Goal: Task Accomplishment & Management: Manage account settings

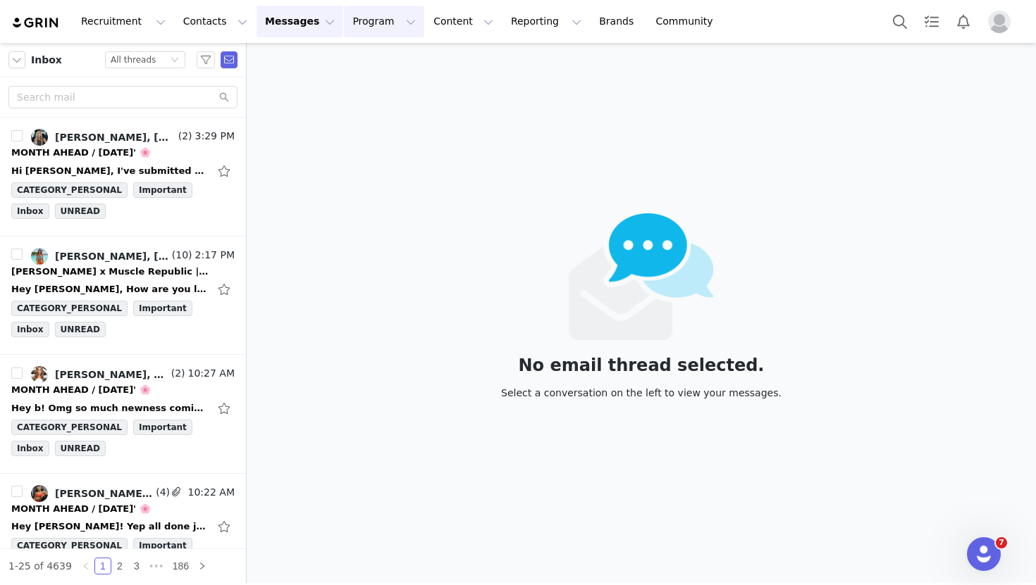
click at [351, 23] on button "Program Program" at bounding box center [384, 22] width 80 height 32
click at [366, 63] on p "Activations" at bounding box center [360, 62] width 54 height 15
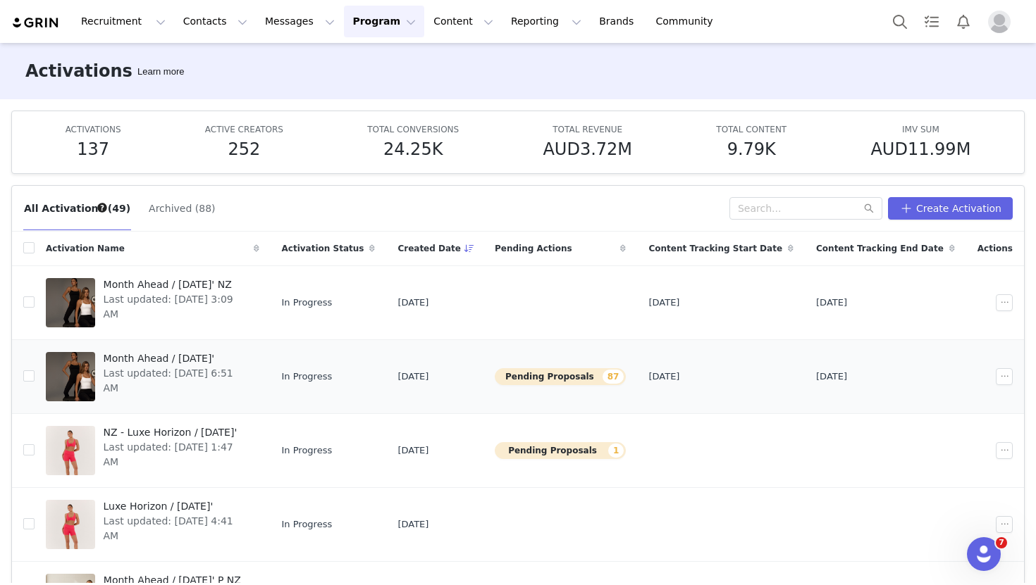
scroll to position [71, 0]
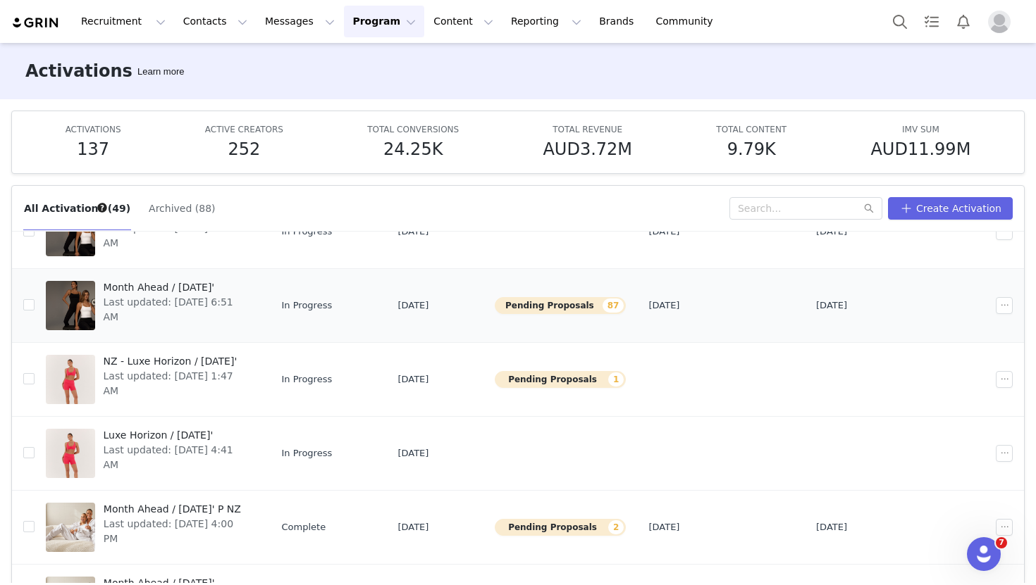
click at [201, 309] on span "Last updated: [DATE] 6:51 AM" at bounding box center [177, 310] width 147 height 30
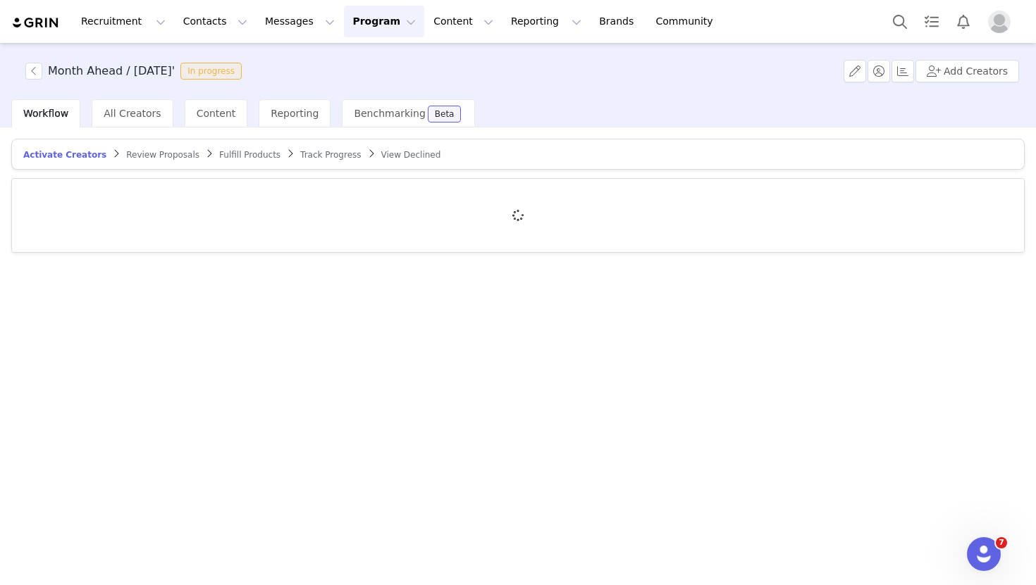
click at [154, 151] on span "Review Proposals" at bounding box center [162, 155] width 73 height 10
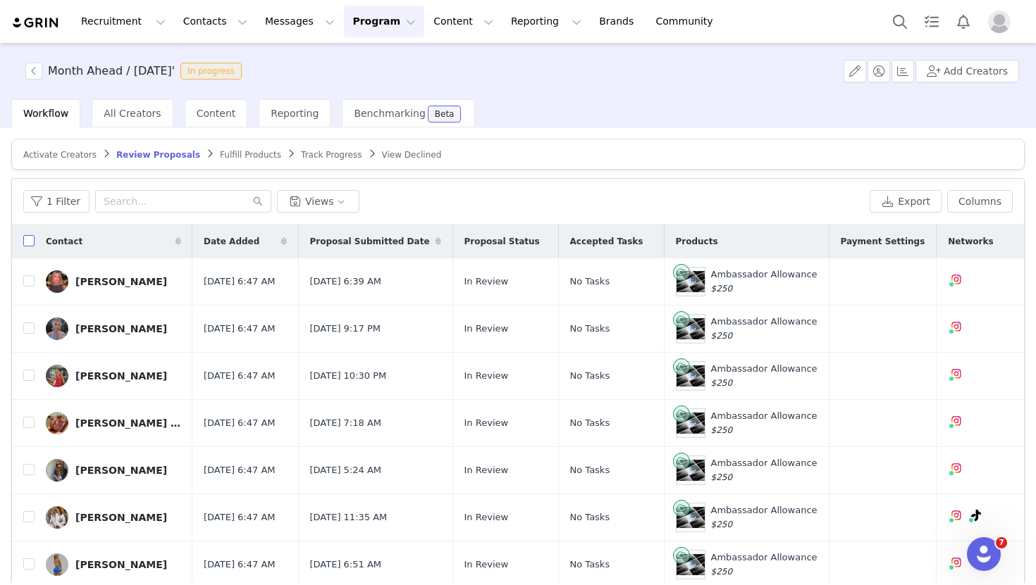
click at [26, 242] on input "checkbox" at bounding box center [28, 240] width 11 height 11
checkbox input "true"
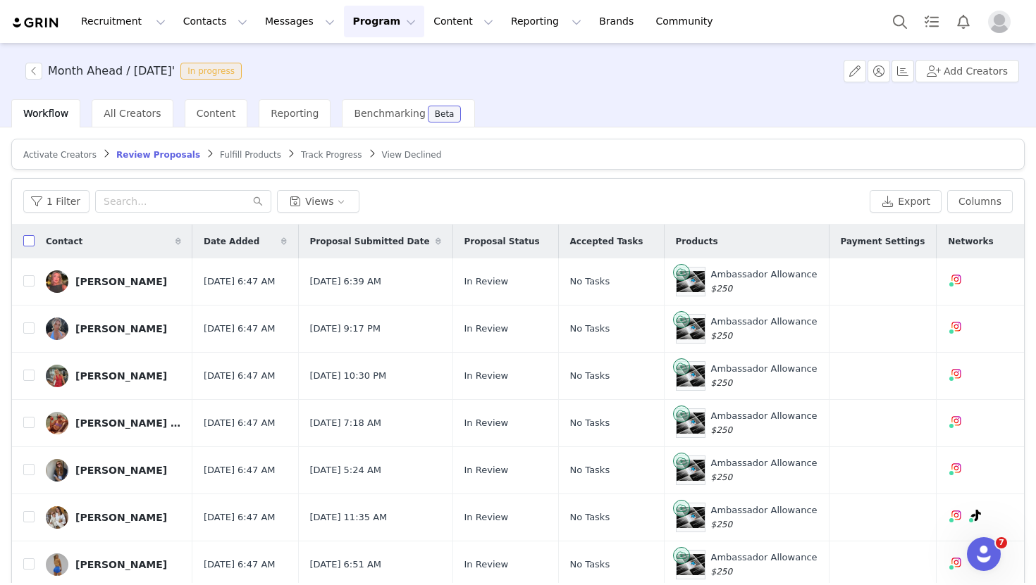
checkbox input "true"
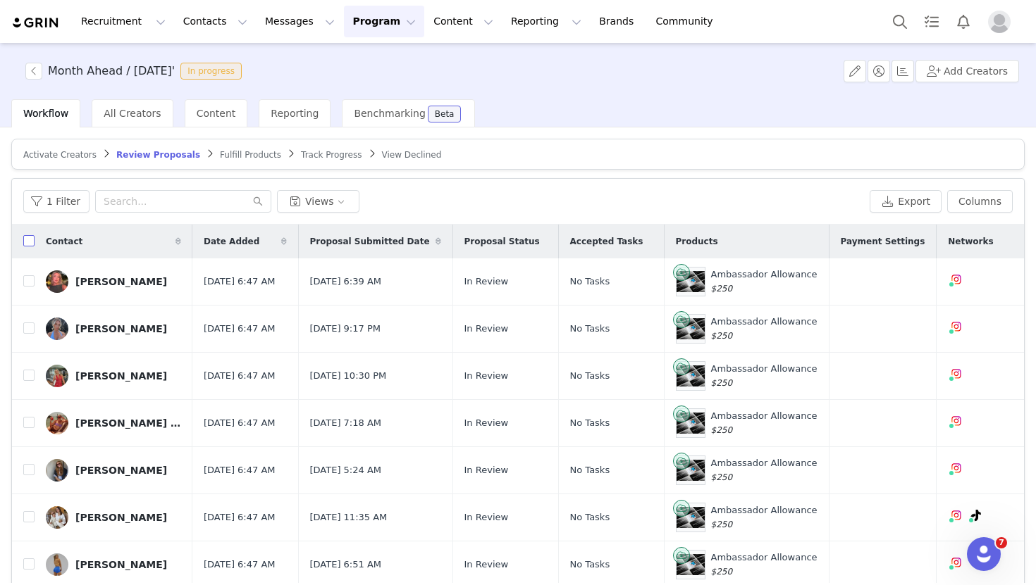
checkbox input "true"
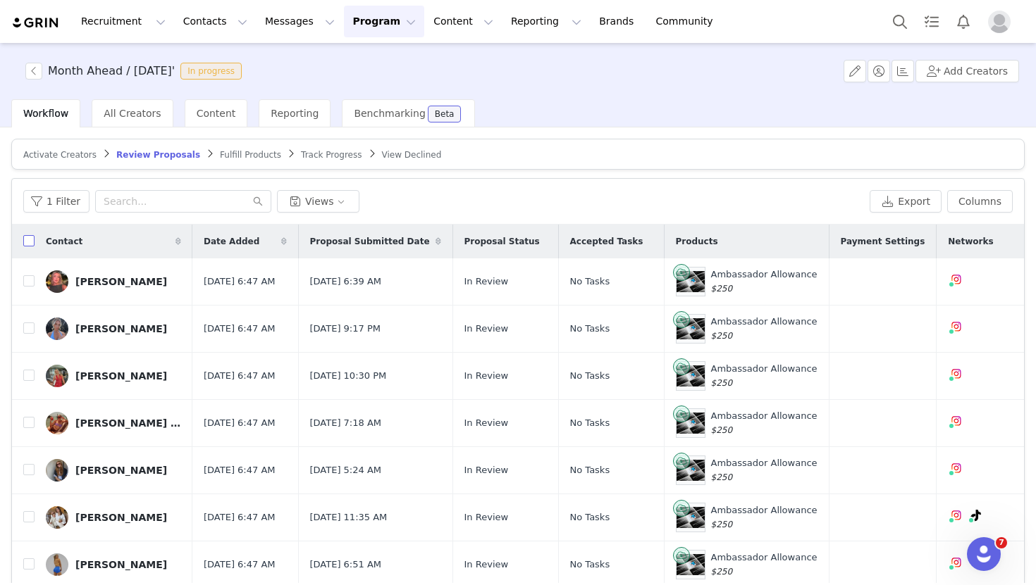
checkbox input "true"
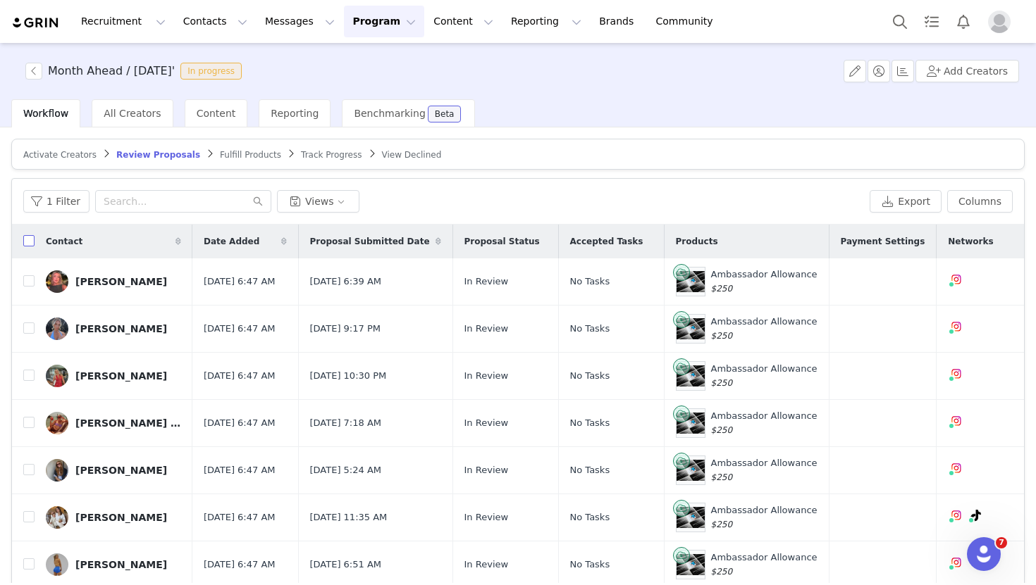
checkbox input "true"
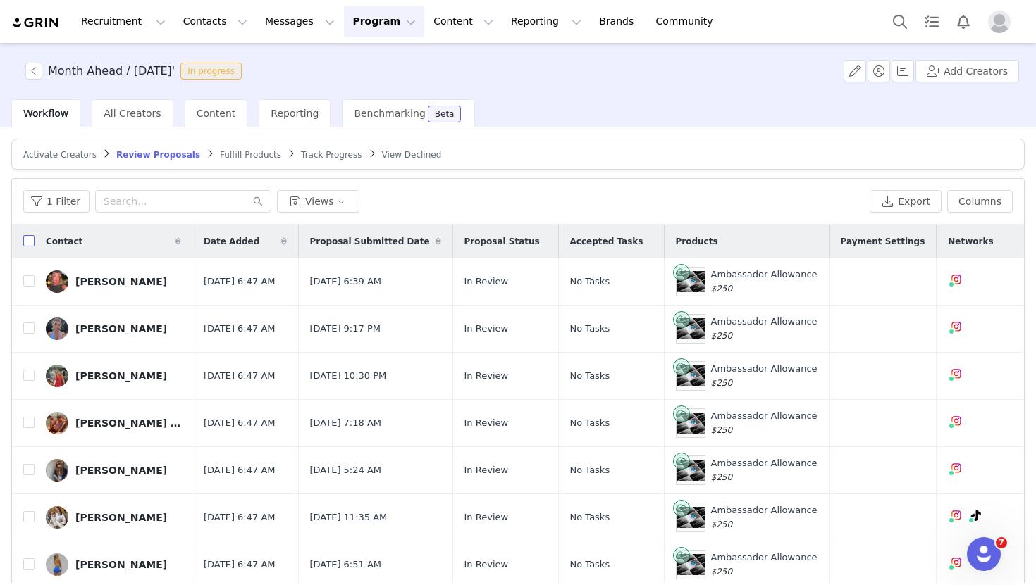
checkbox input "true"
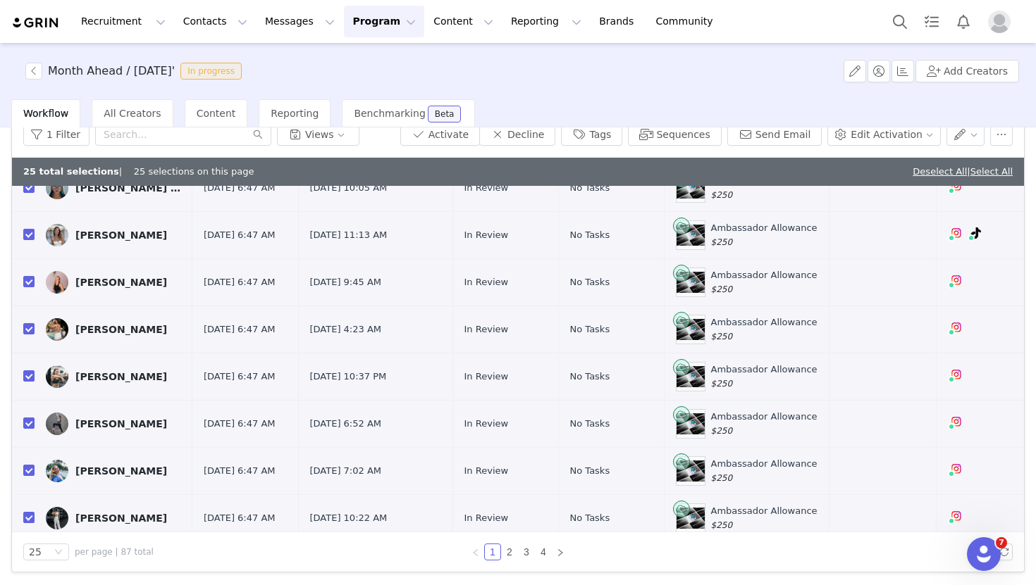
scroll to position [553, 0]
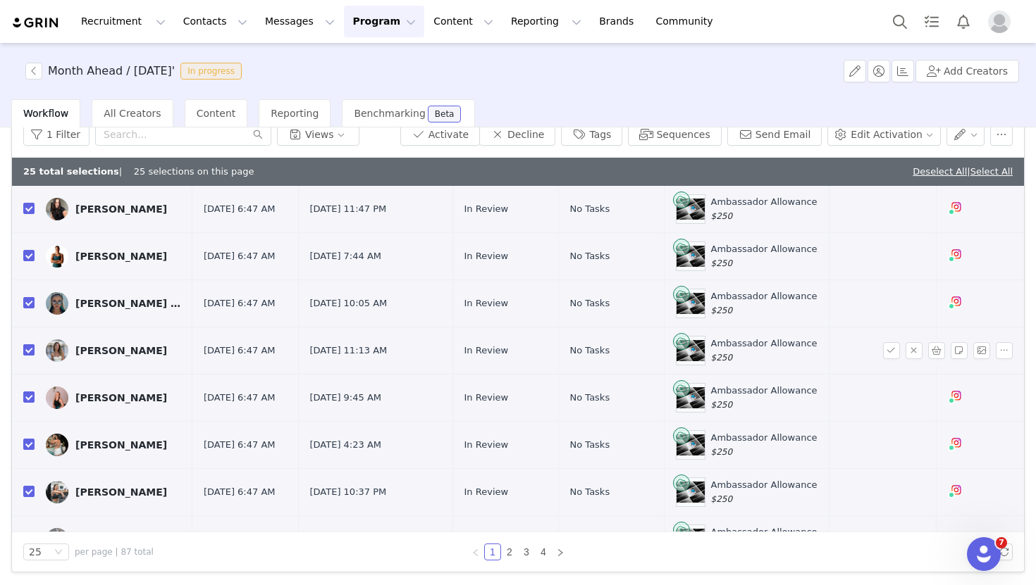
click at [28, 348] on input "checkbox" at bounding box center [28, 349] width 11 height 11
checkbox input "false"
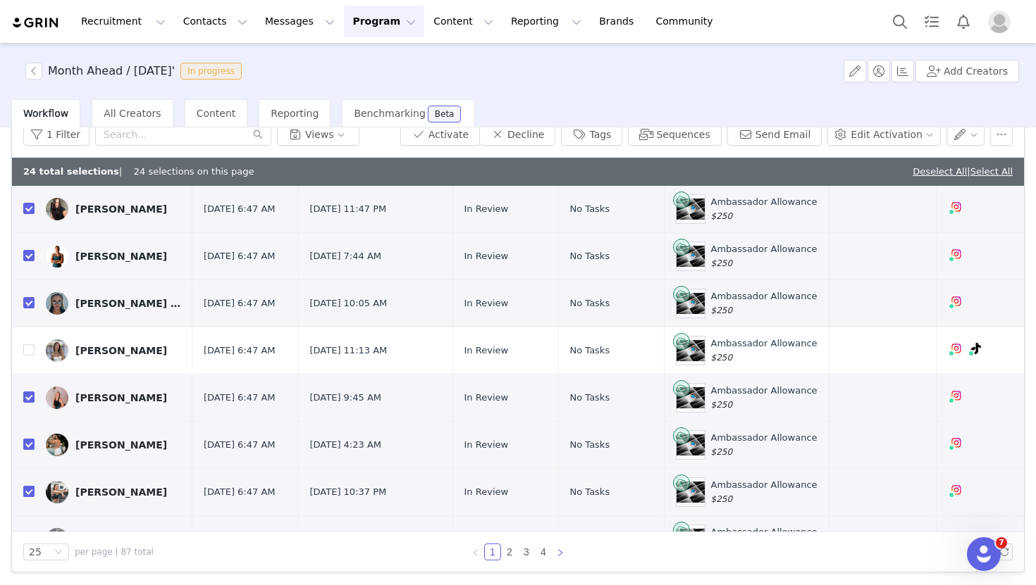
click at [562, 551] on icon "icon: right" at bounding box center [560, 553] width 8 height 8
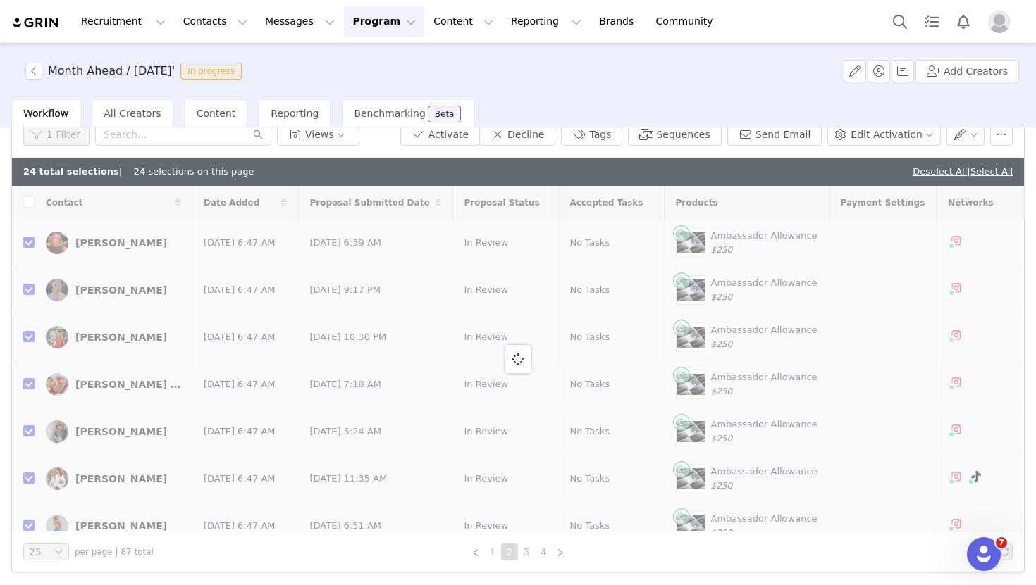
checkbox input "false"
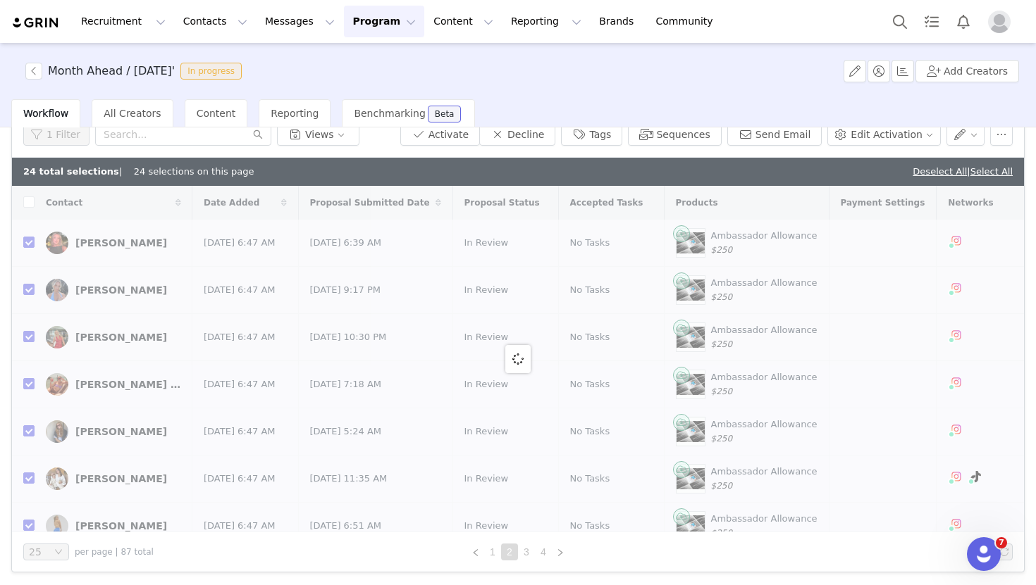
checkbox input "false"
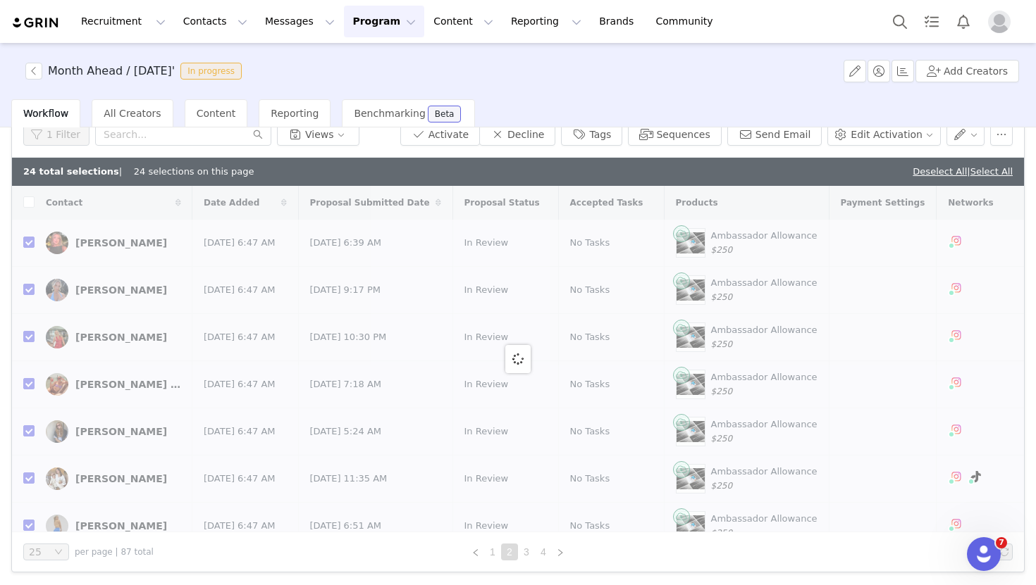
checkbox input "false"
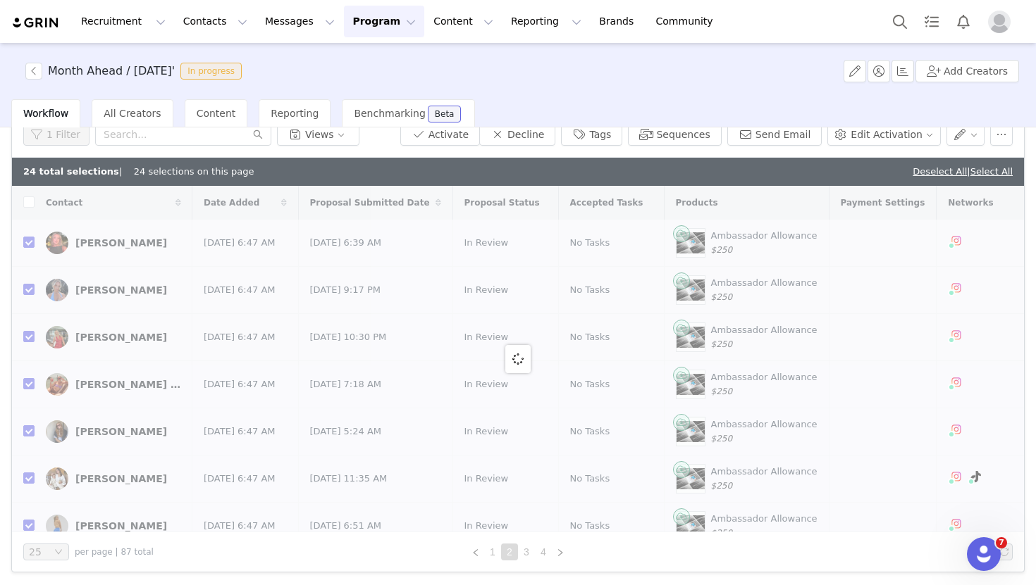
checkbox input "false"
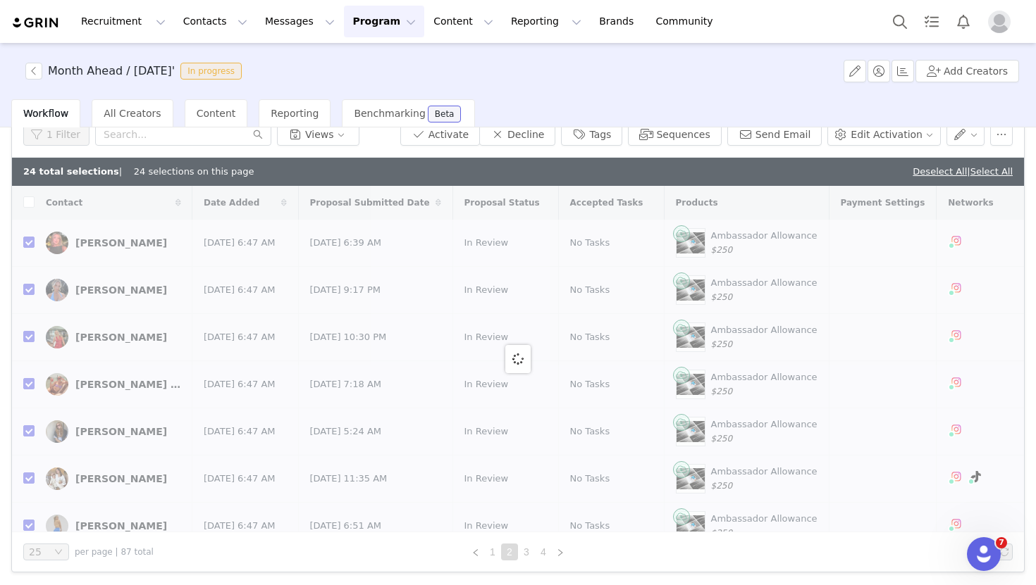
checkbox input "false"
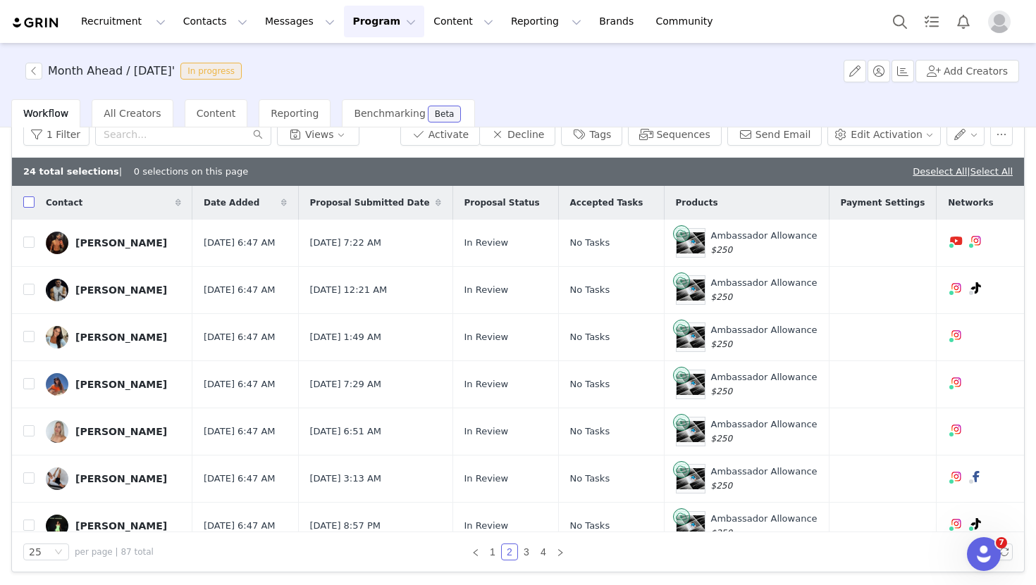
click at [27, 202] on input "checkbox" at bounding box center [28, 202] width 11 height 11
checkbox input "true"
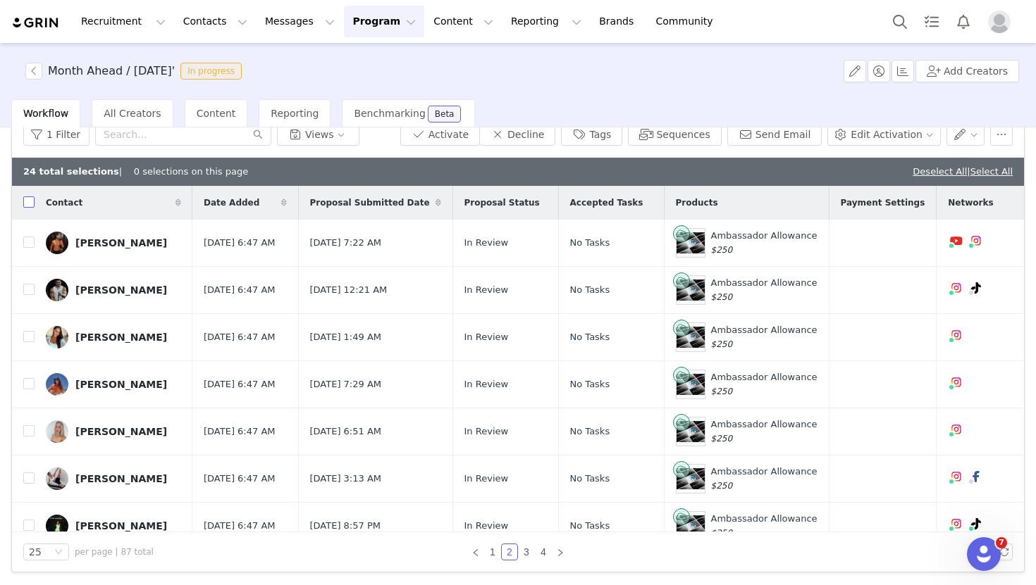
checkbox input "true"
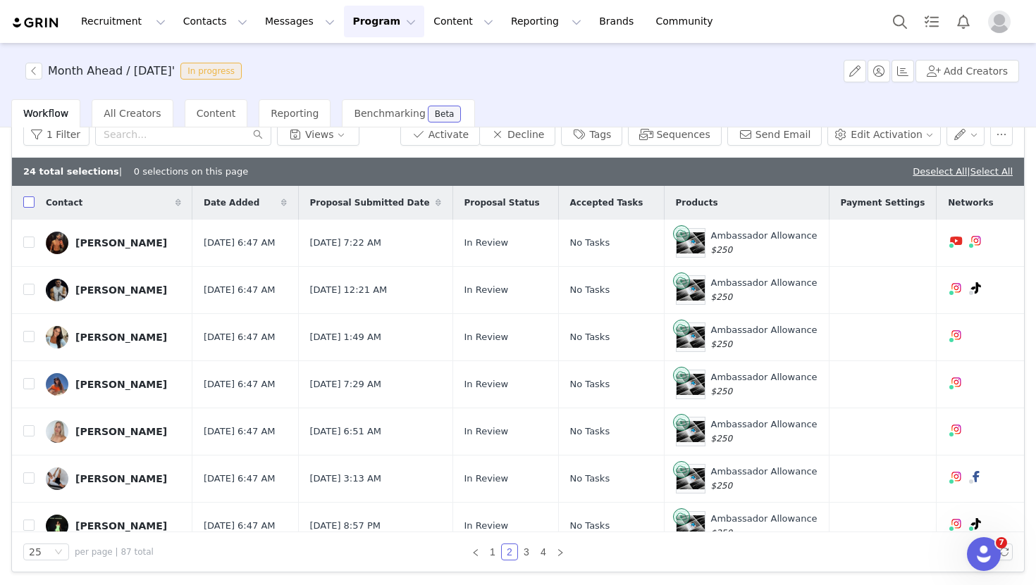
checkbox input "true"
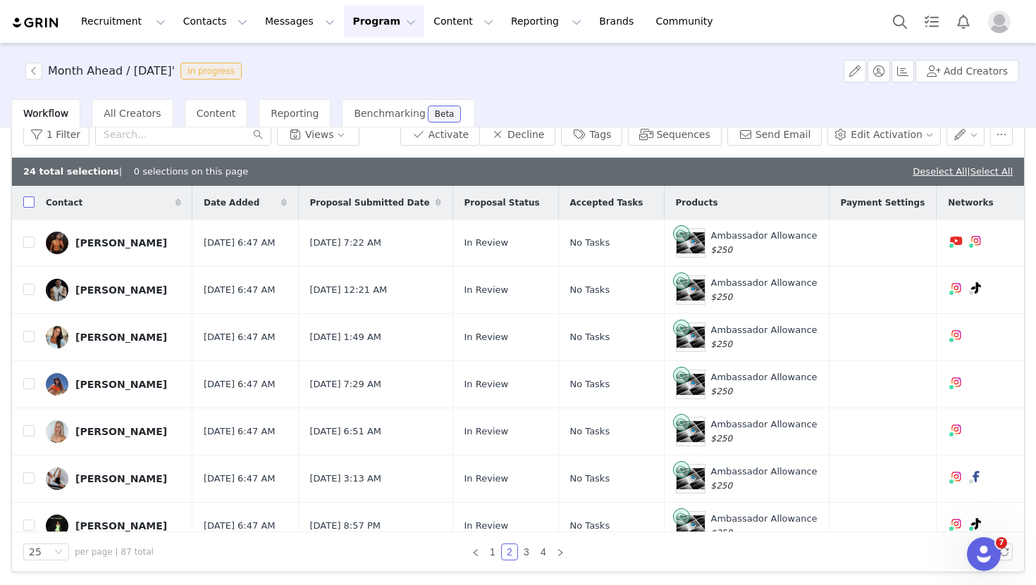
checkbox input "true"
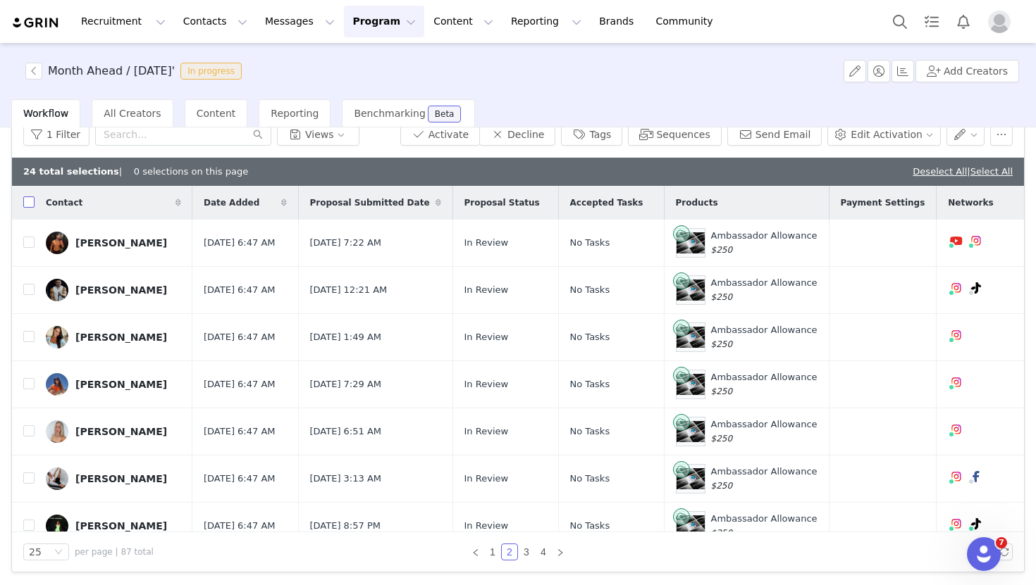
checkbox input "true"
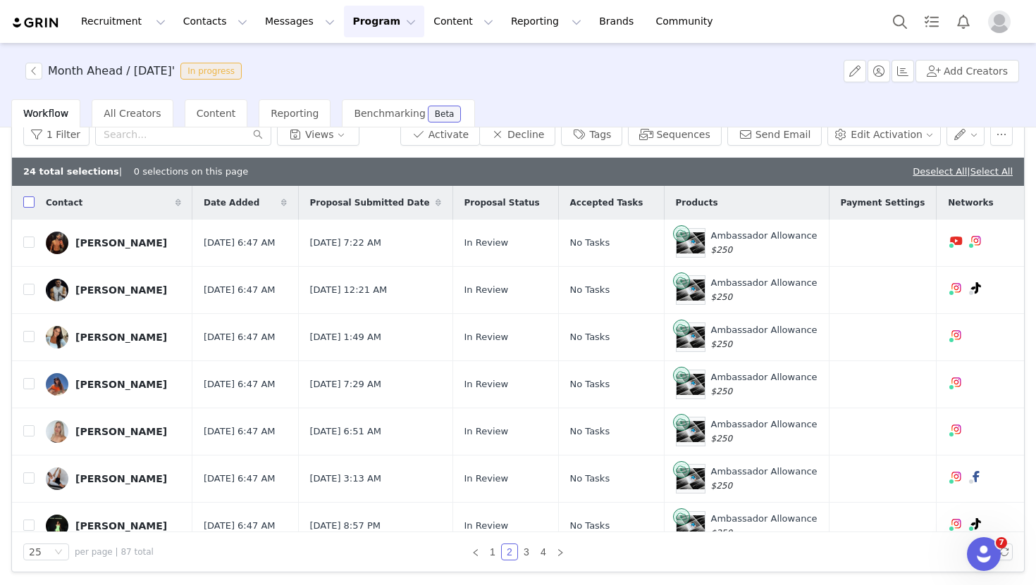
checkbox input "true"
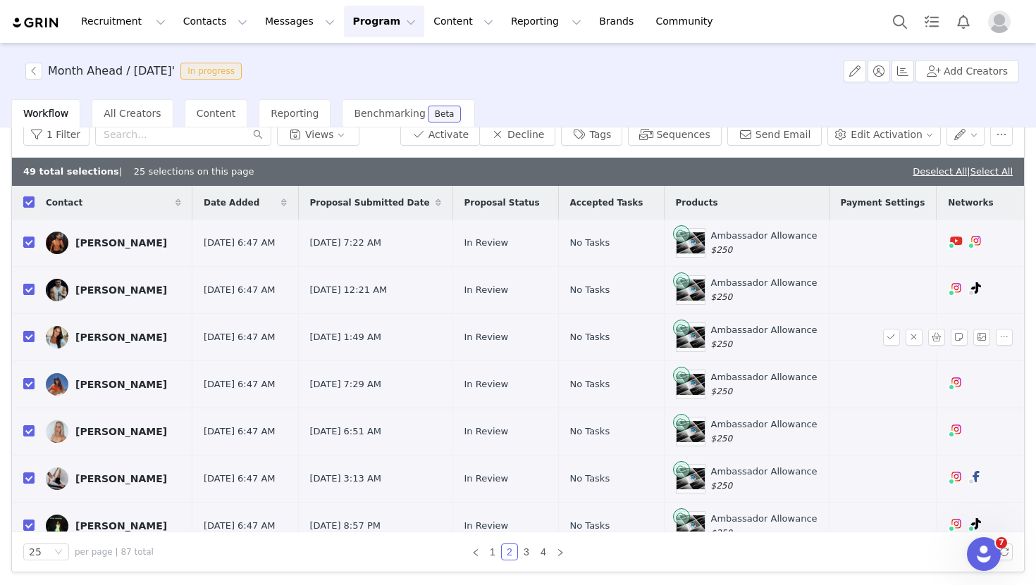
scroll to position [27, 0]
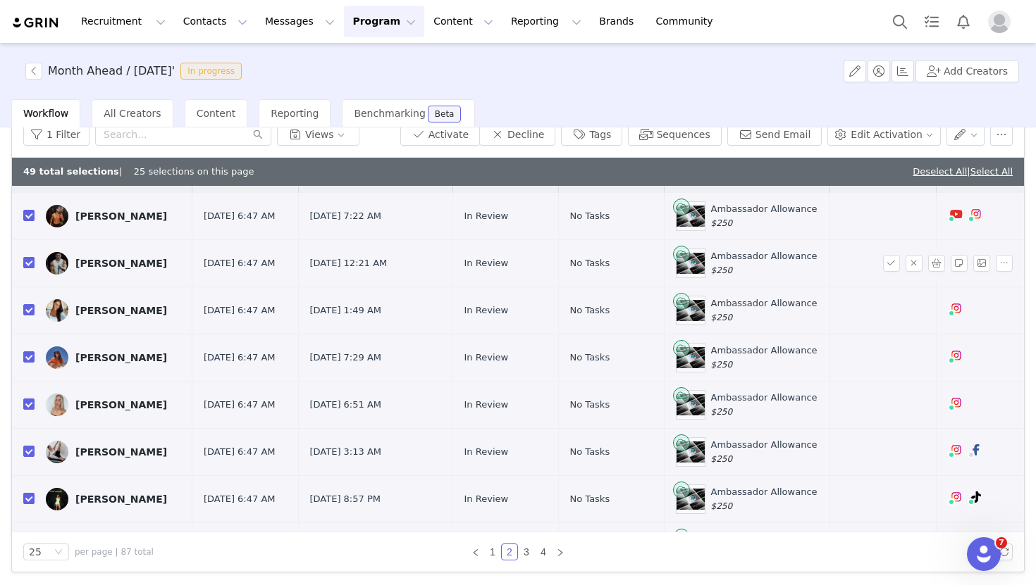
click at [25, 262] on input "checkbox" at bounding box center [28, 262] width 11 height 11
checkbox input "false"
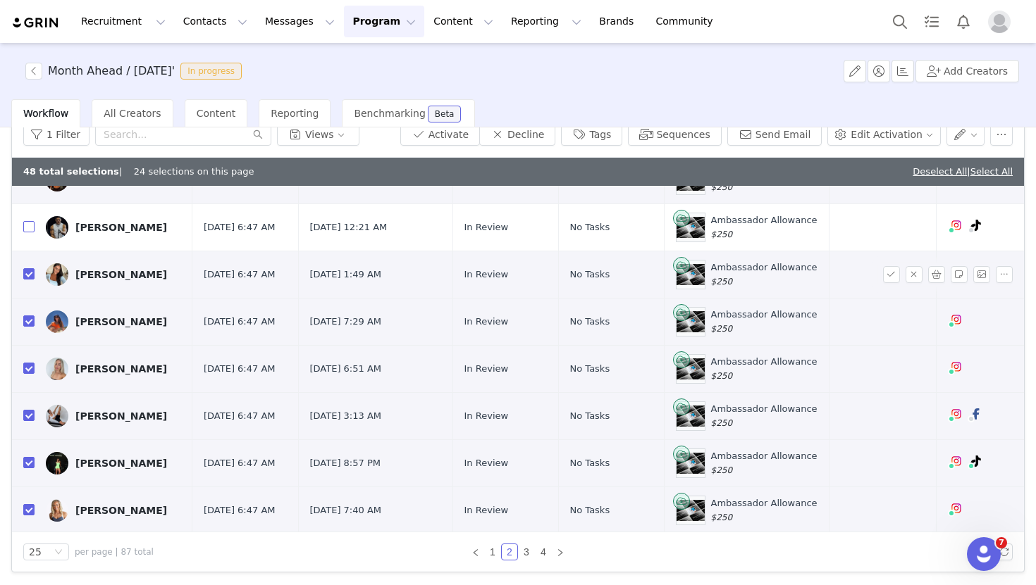
scroll to position [226, 0]
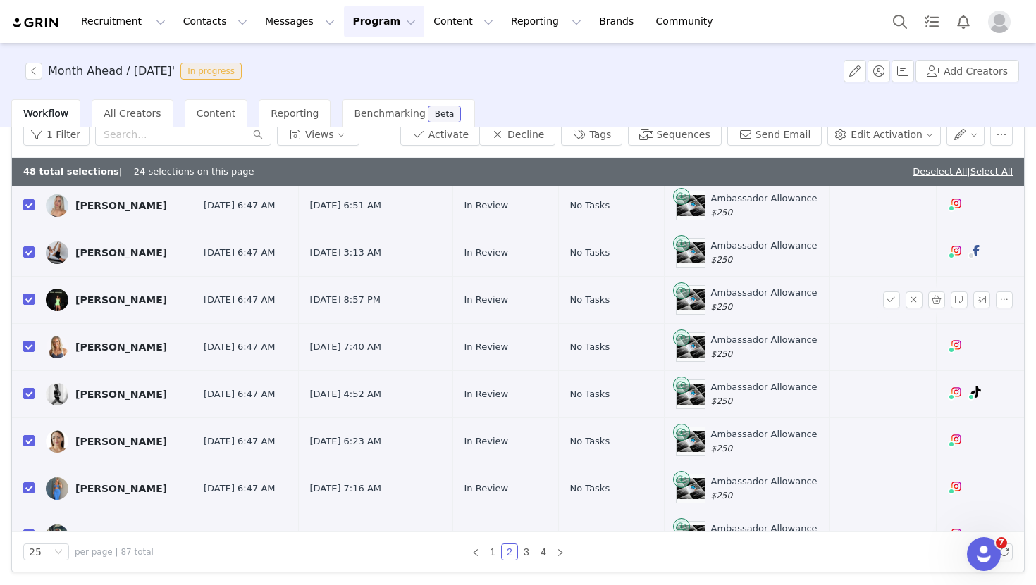
click at [30, 296] on input "checkbox" at bounding box center [28, 299] width 11 height 11
checkbox input "false"
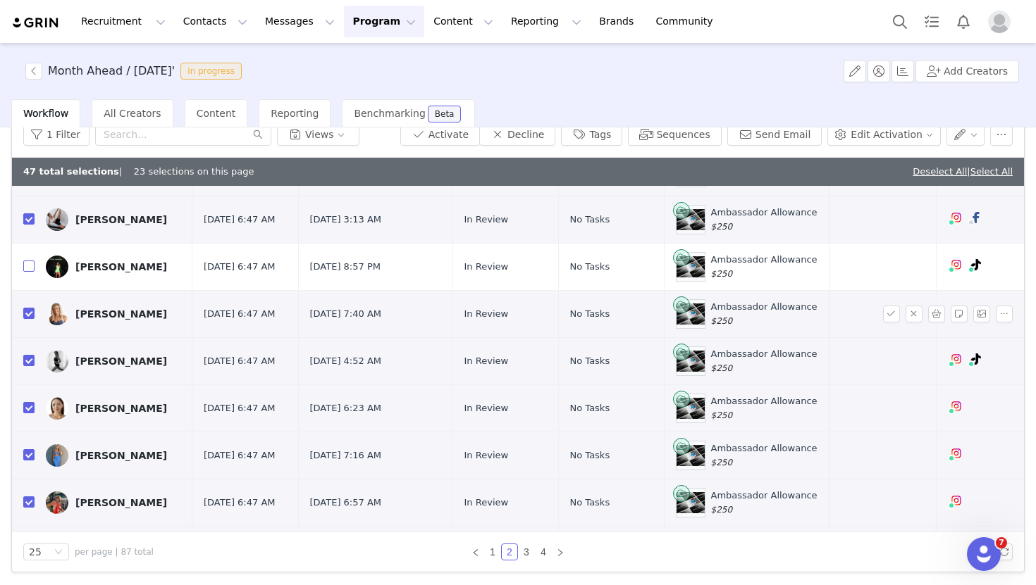
scroll to position [263, 0]
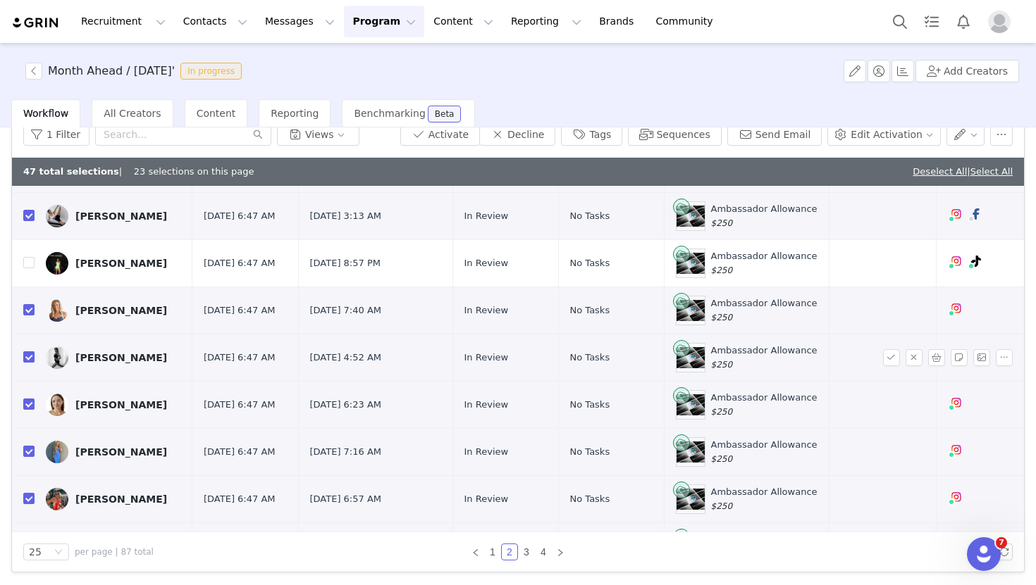
click at [32, 353] on input "checkbox" at bounding box center [28, 357] width 11 height 11
checkbox input "false"
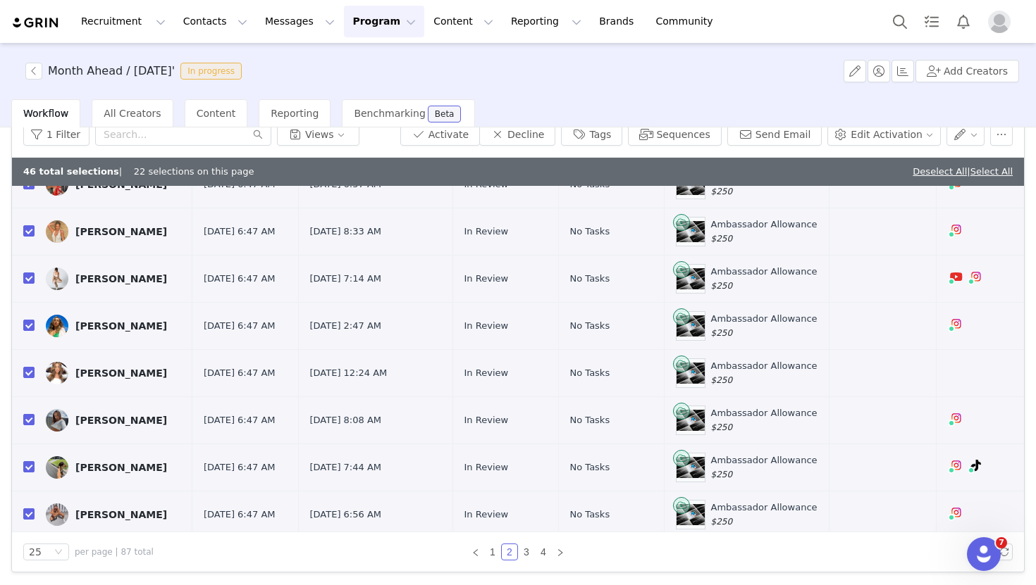
scroll to position [625, 0]
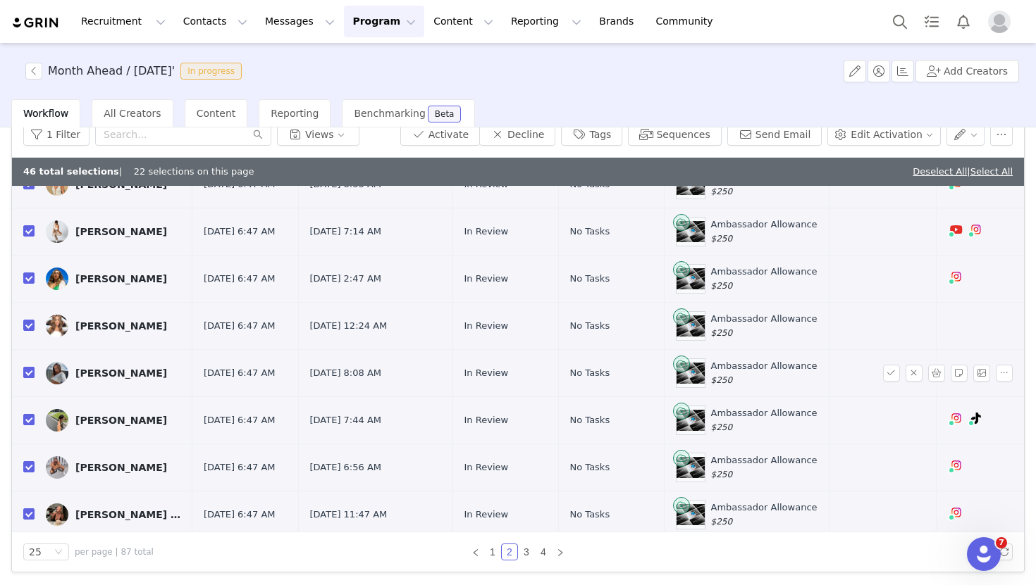
click at [29, 372] on input "checkbox" at bounding box center [28, 372] width 11 height 11
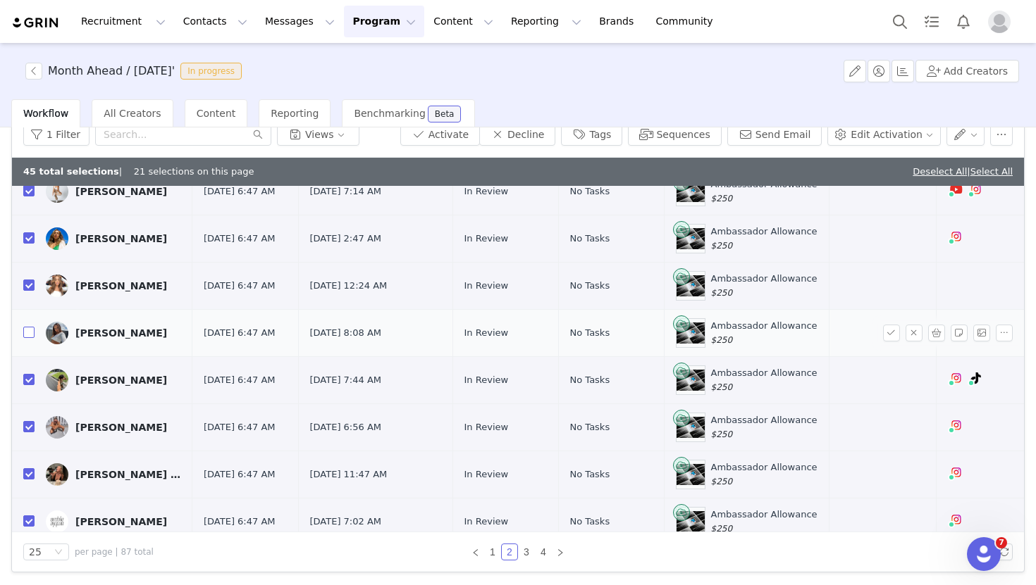
scroll to position [671, 0]
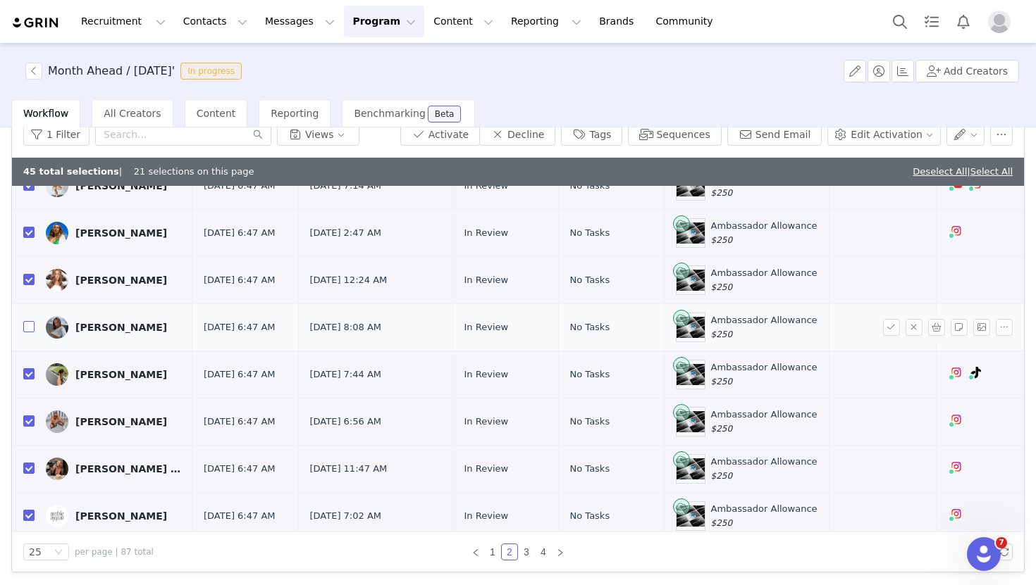
click at [25, 329] on input "checkbox" at bounding box center [28, 326] width 11 height 11
checkbox input "true"
click at [29, 370] on input "checkbox" at bounding box center [28, 373] width 11 height 11
checkbox input "false"
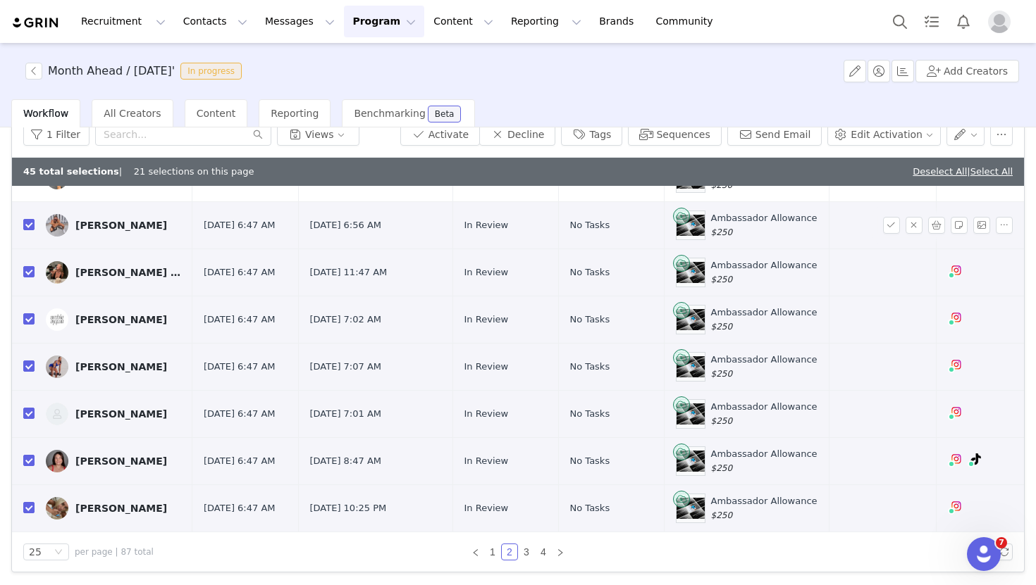
scroll to position [866, 0]
click at [30, 464] on input "checkbox" at bounding box center [28, 461] width 11 height 11
checkbox input "false"
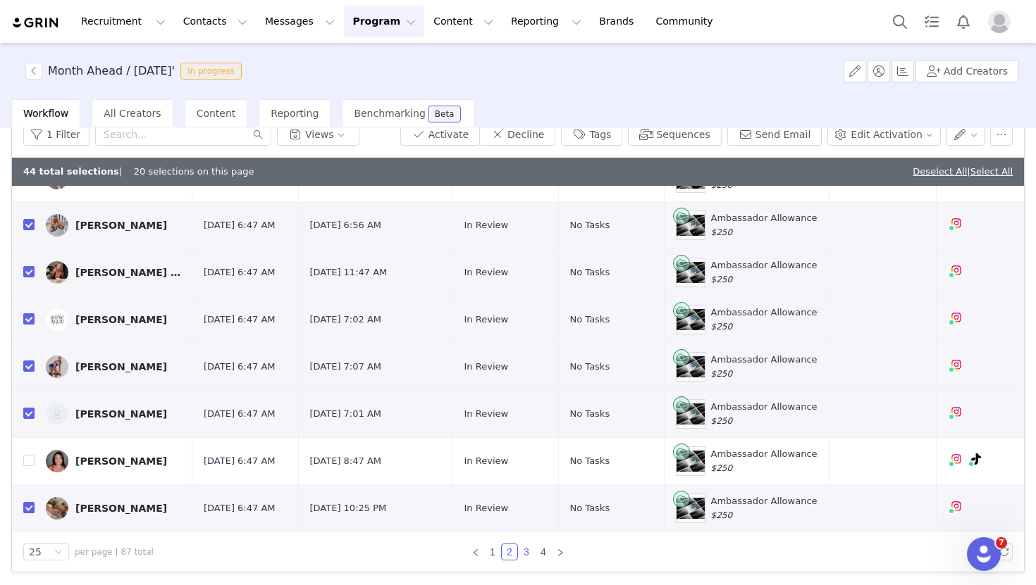
click at [524, 549] on link "3" at bounding box center [525, 552] width 15 height 15
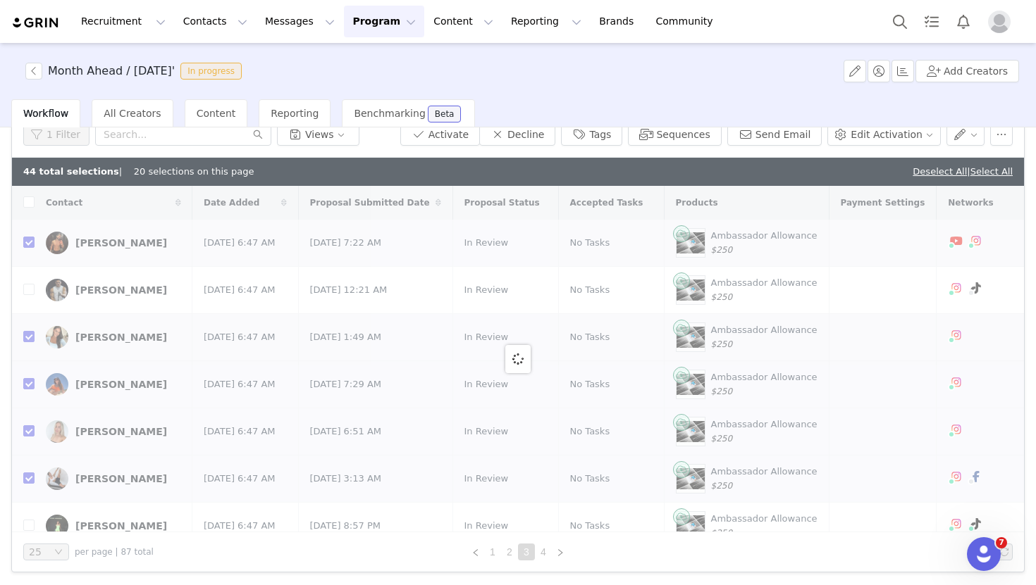
checkbox input "false"
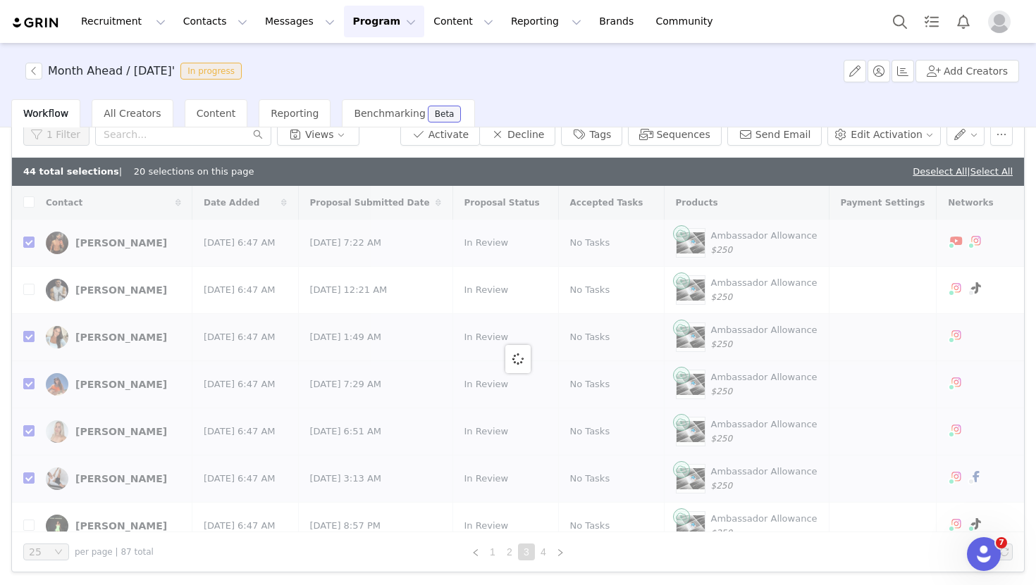
checkbox input "false"
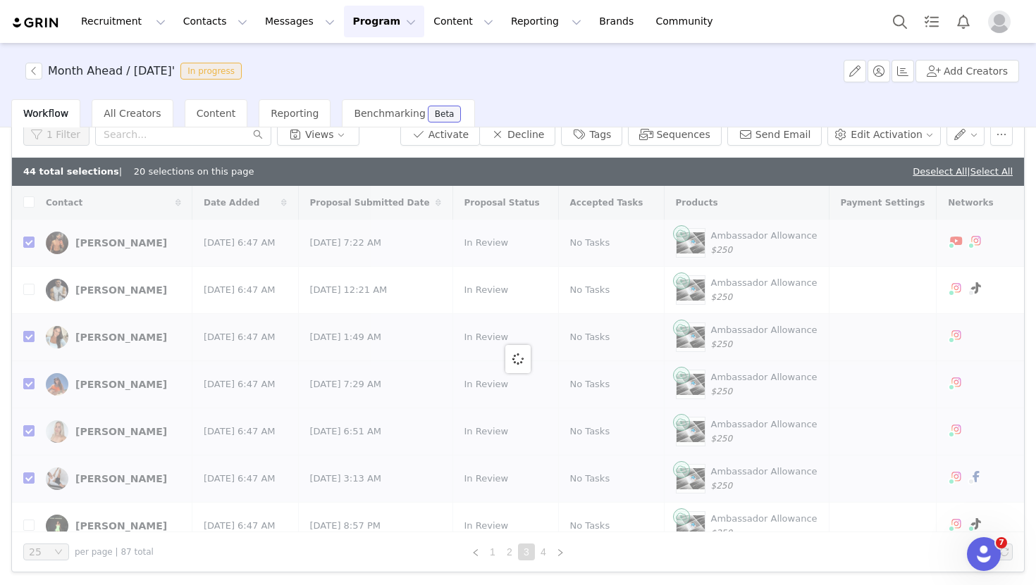
checkbox input "false"
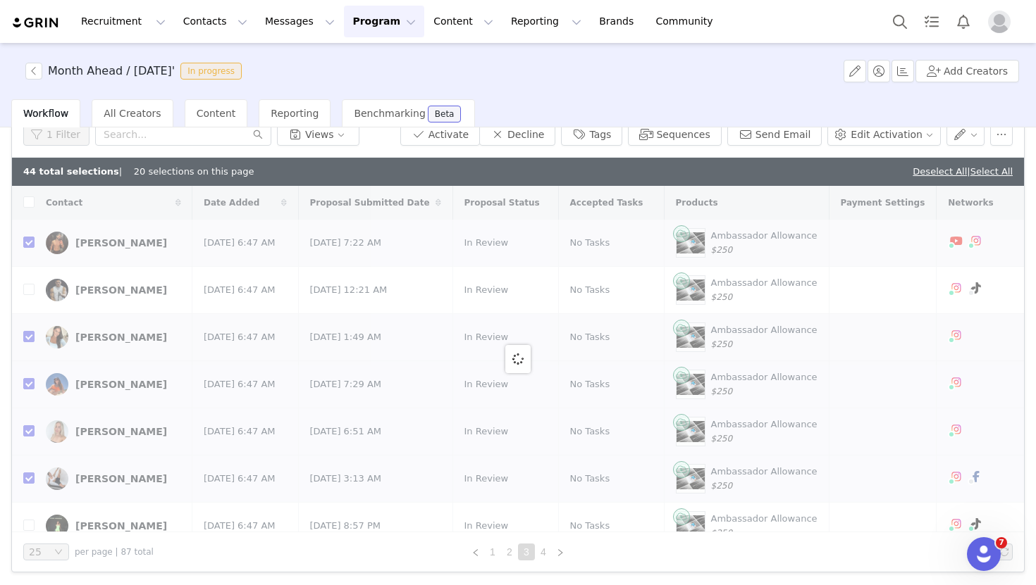
checkbox input "false"
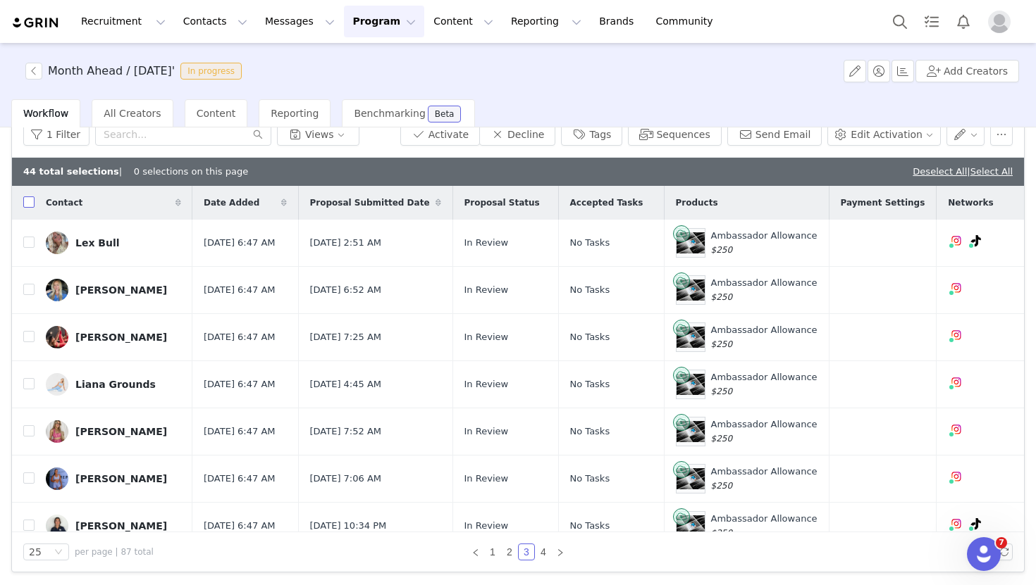
click at [29, 200] on input "checkbox" at bounding box center [28, 202] width 11 height 11
checkbox input "true"
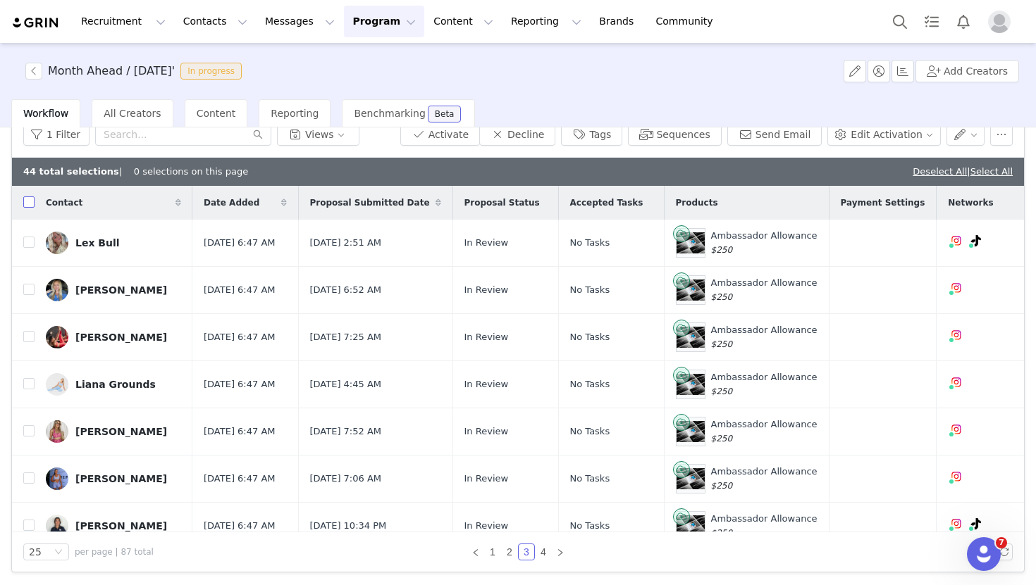
checkbox input "true"
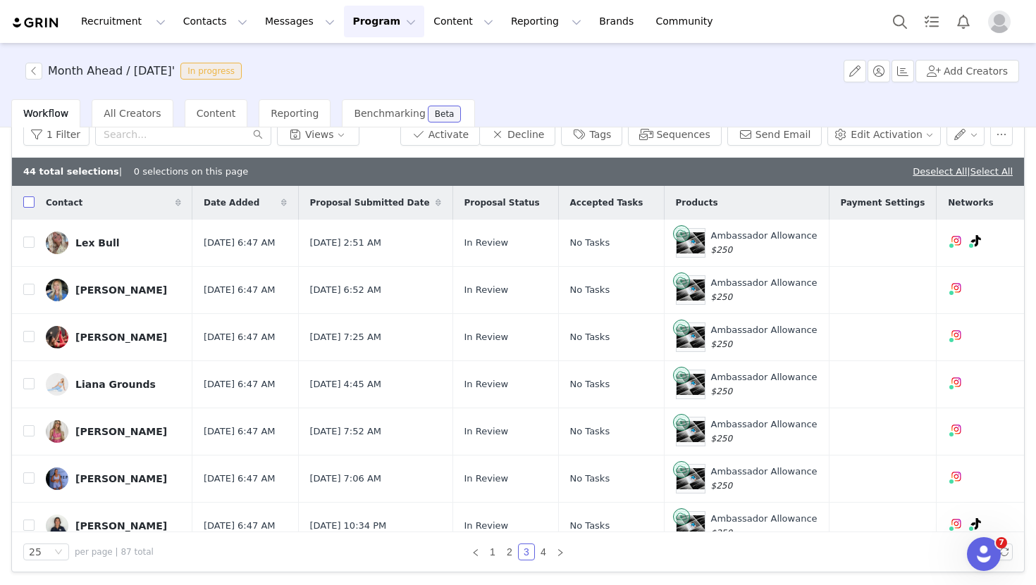
checkbox input "true"
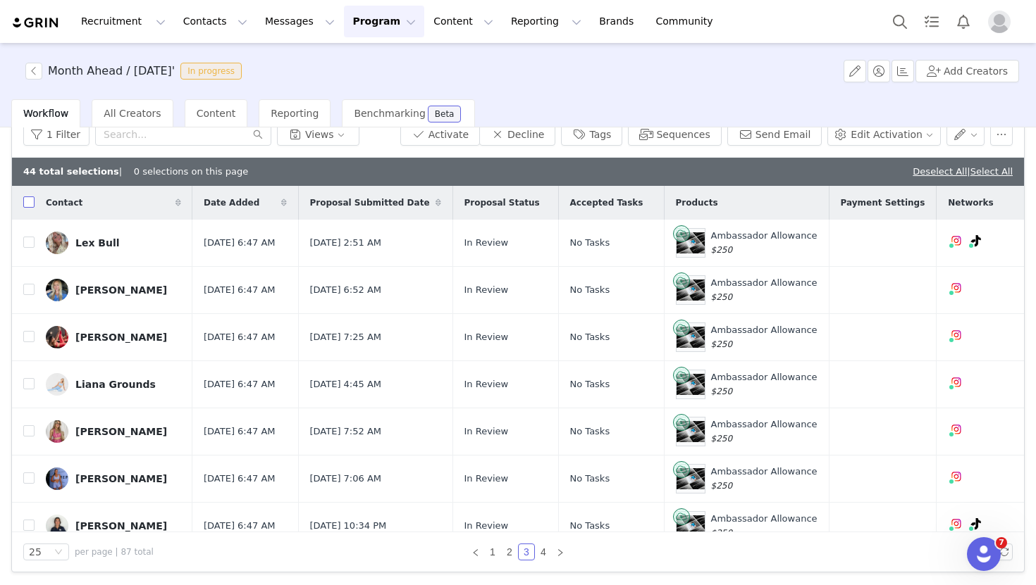
checkbox input "true"
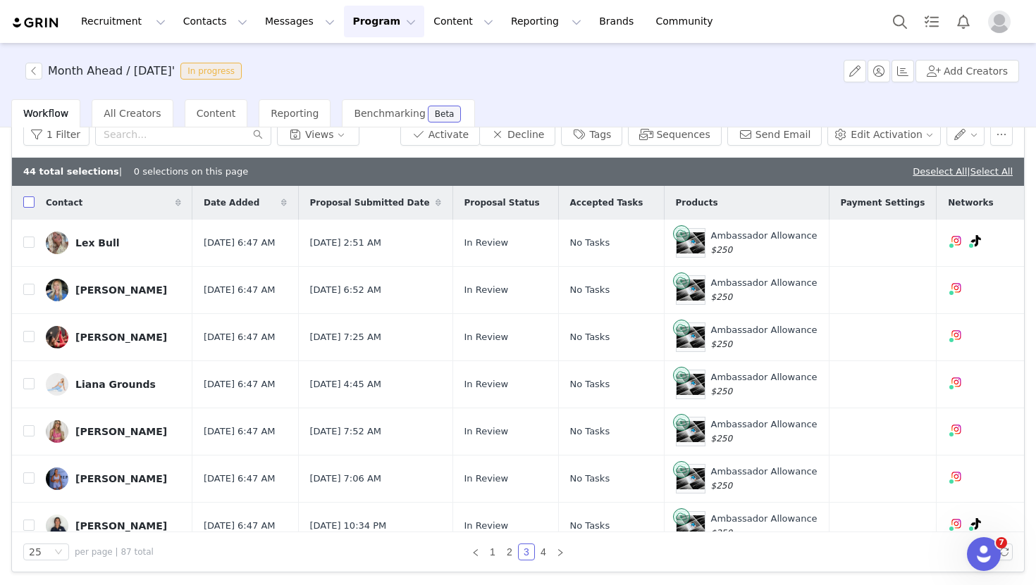
checkbox input "true"
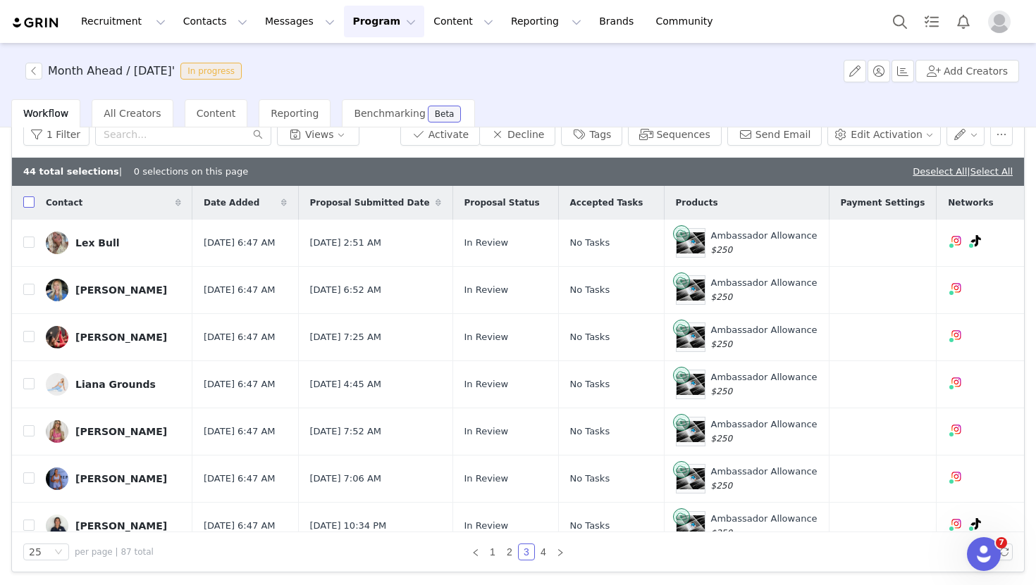
checkbox input "true"
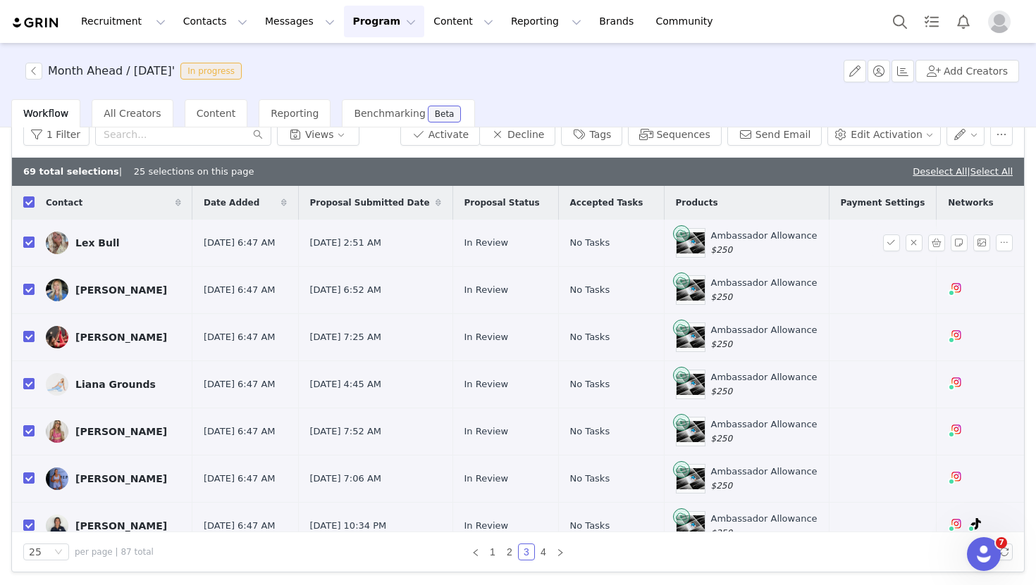
click at [27, 240] on input "checkbox" at bounding box center [28, 242] width 11 height 11
checkbox input "false"
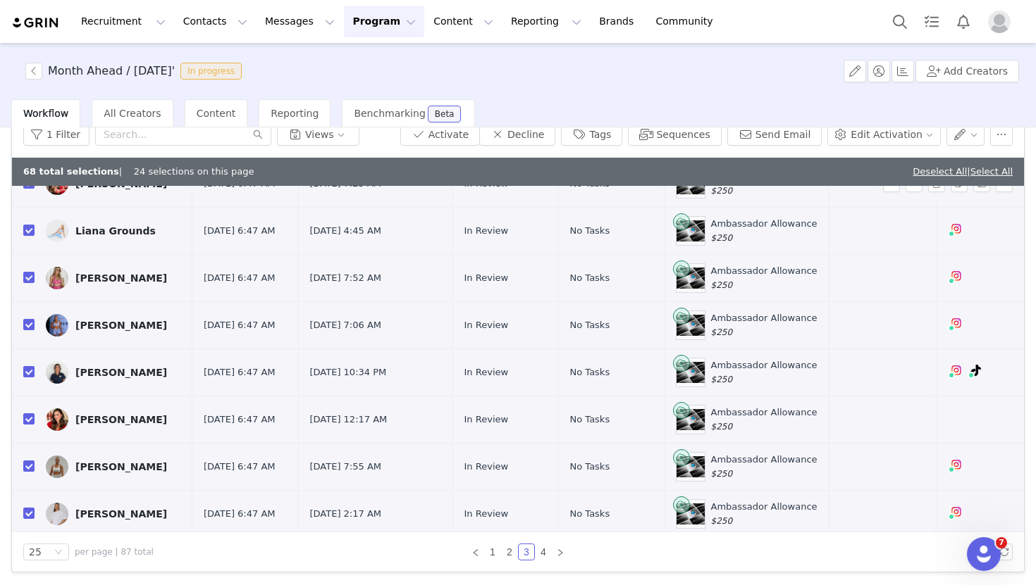
scroll to position [197, 0]
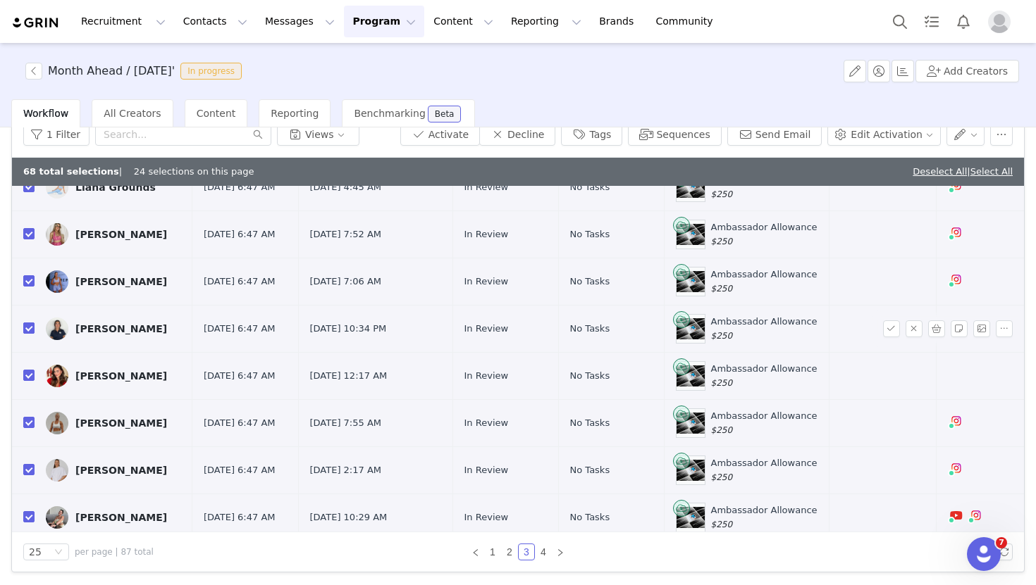
click at [28, 327] on input "checkbox" at bounding box center [28, 328] width 11 height 11
checkbox input "false"
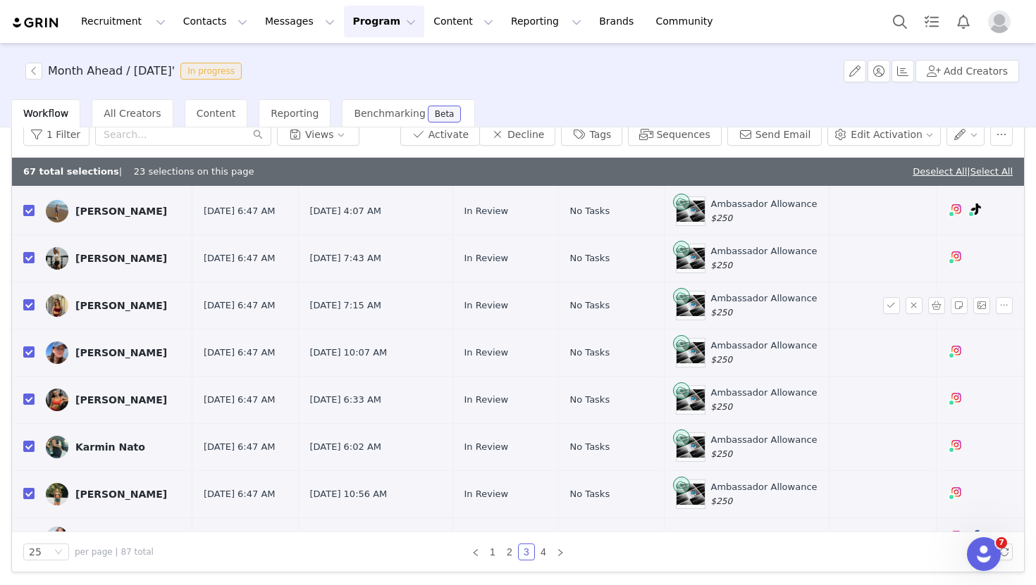
scroll to position [756, 0]
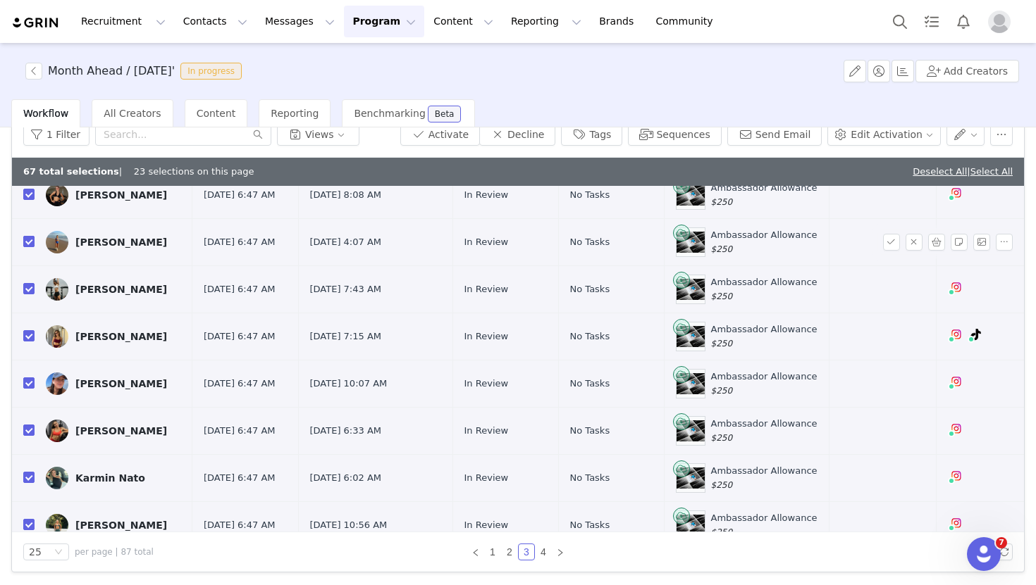
click at [25, 244] on input "checkbox" at bounding box center [28, 241] width 11 height 11
checkbox input "false"
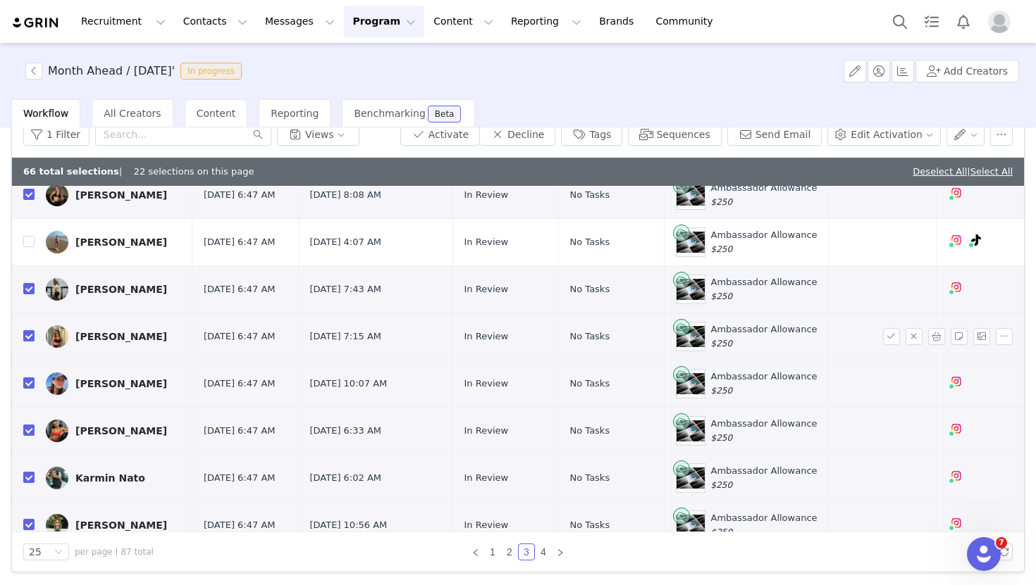
click at [30, 340] on input "checkbox" at bounding box center [28, 335] width 11 height 11
checkbox input "false"
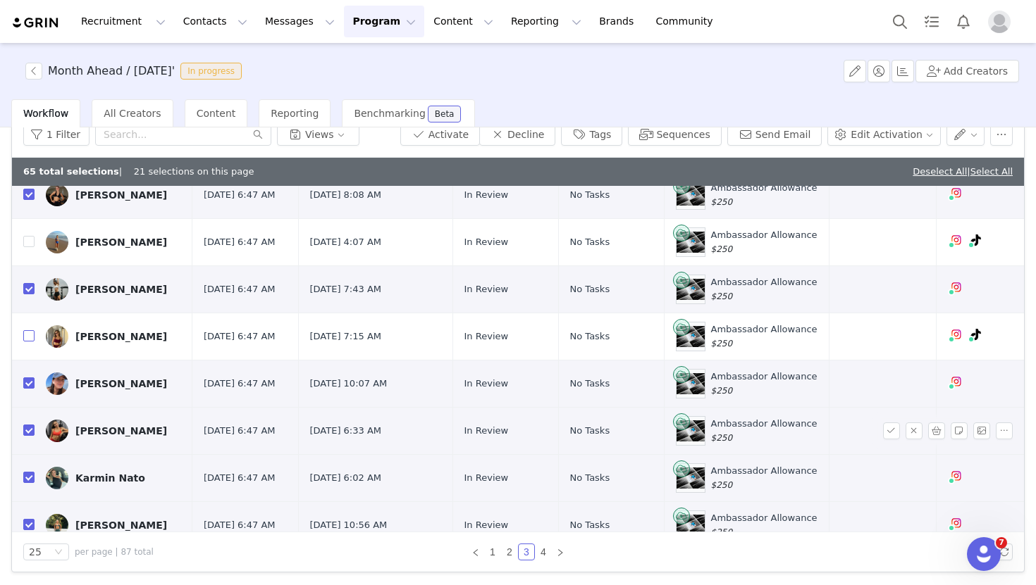
scroll to position [865, 0]
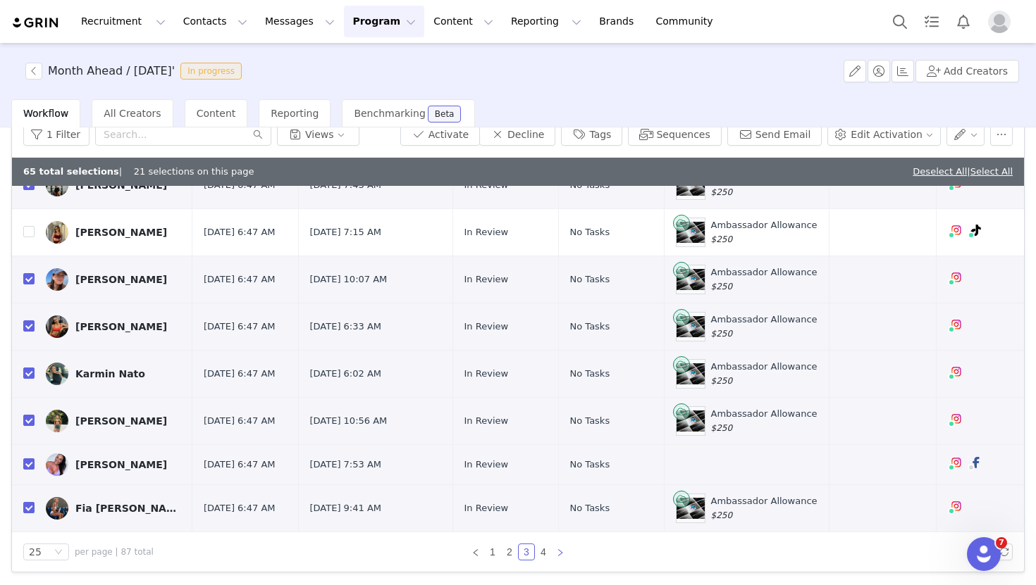
click at [559, 554] on icon "icon: right" at bounding box center [560, 553] width 8 height 8
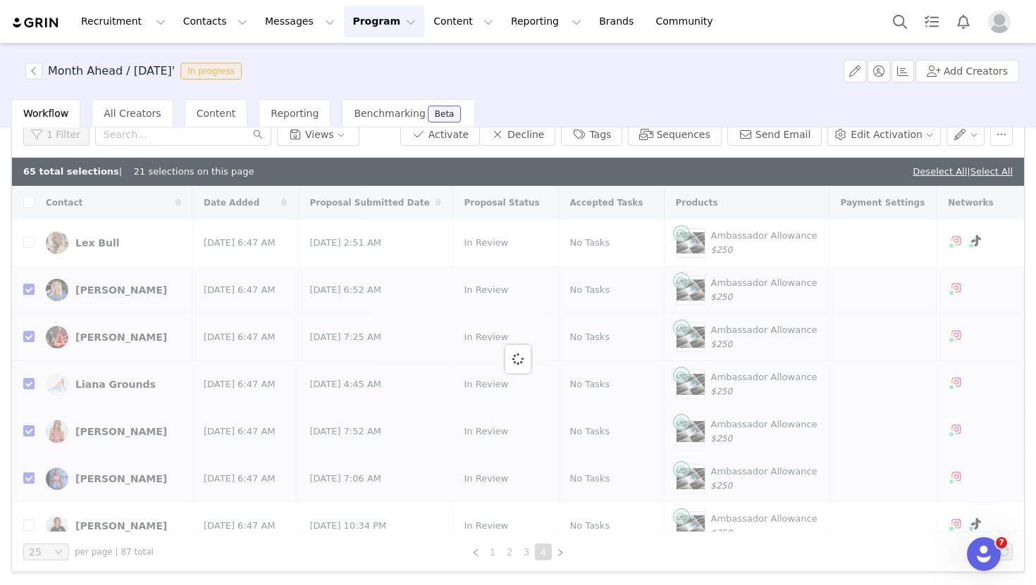
checkbox input "false"
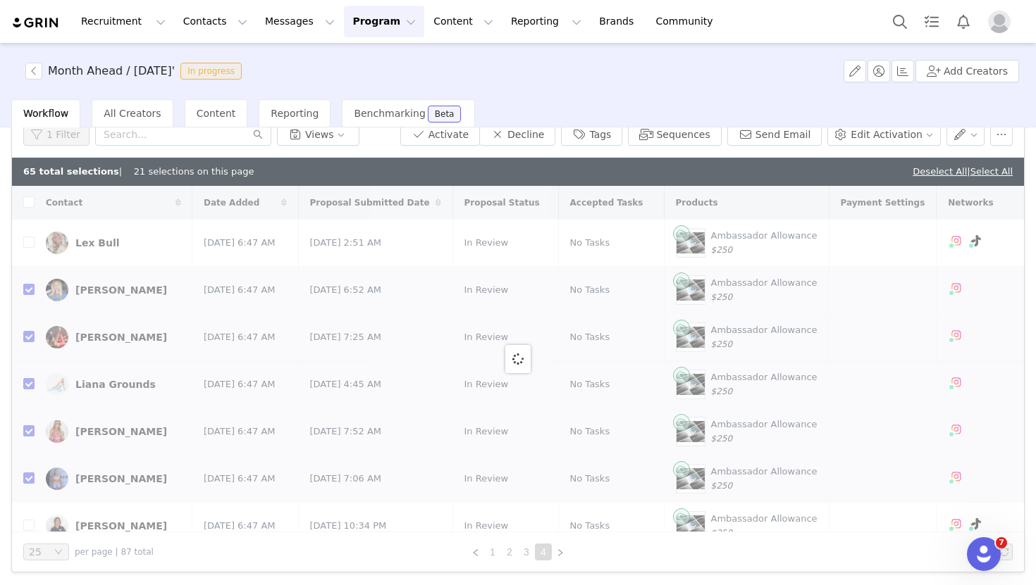
checkbox input "false"
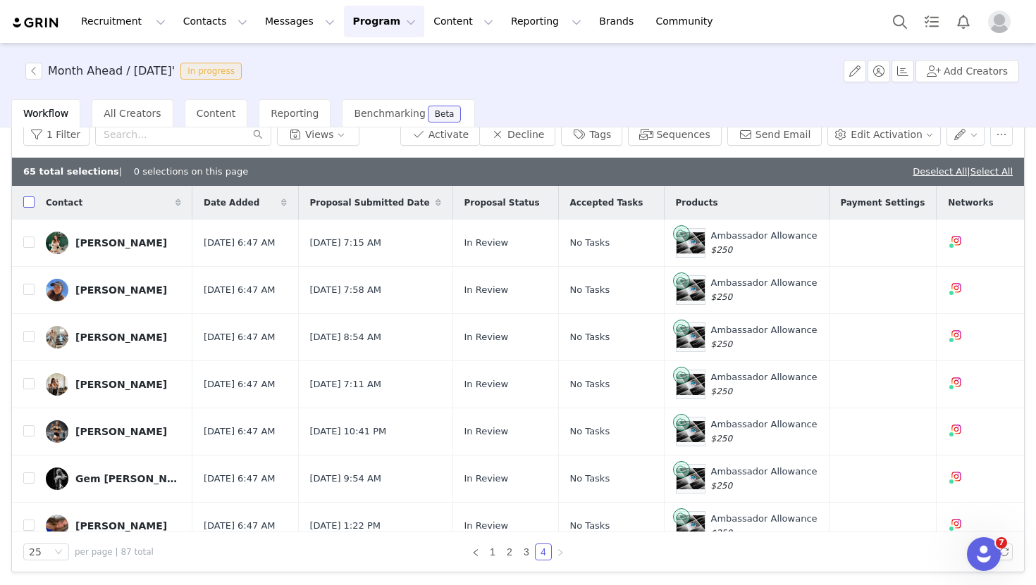
click at [29, 200] on input "checkbox" at bounding box center [28, 202] width 11 height 11
checkbox input "true"
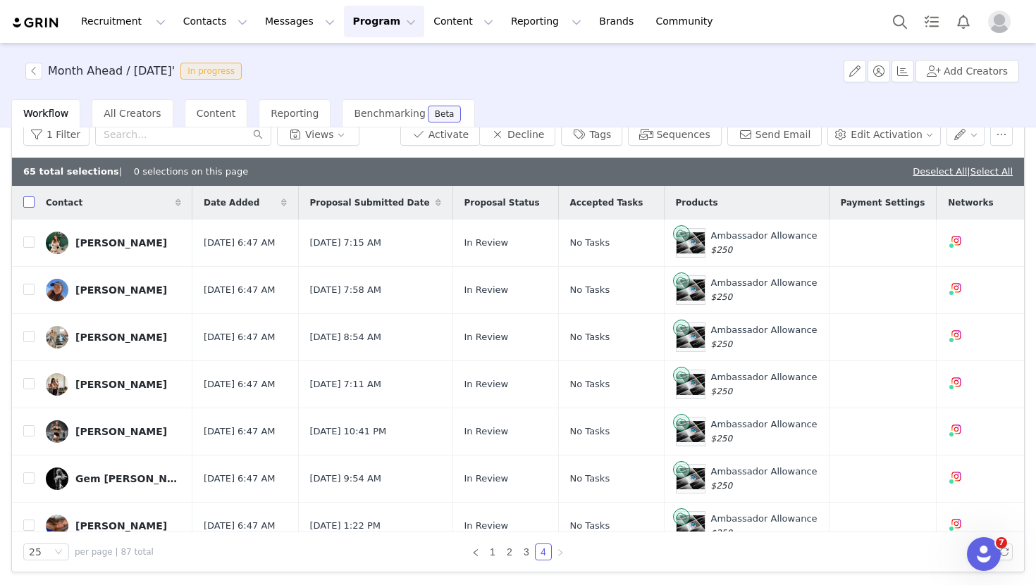
checkbox input "true"
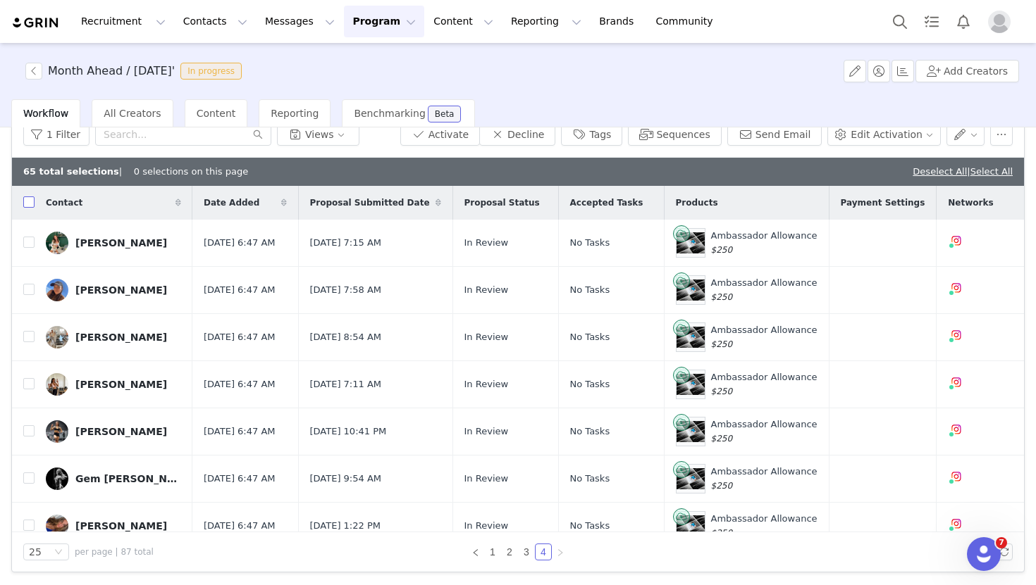
checkbox input "true"
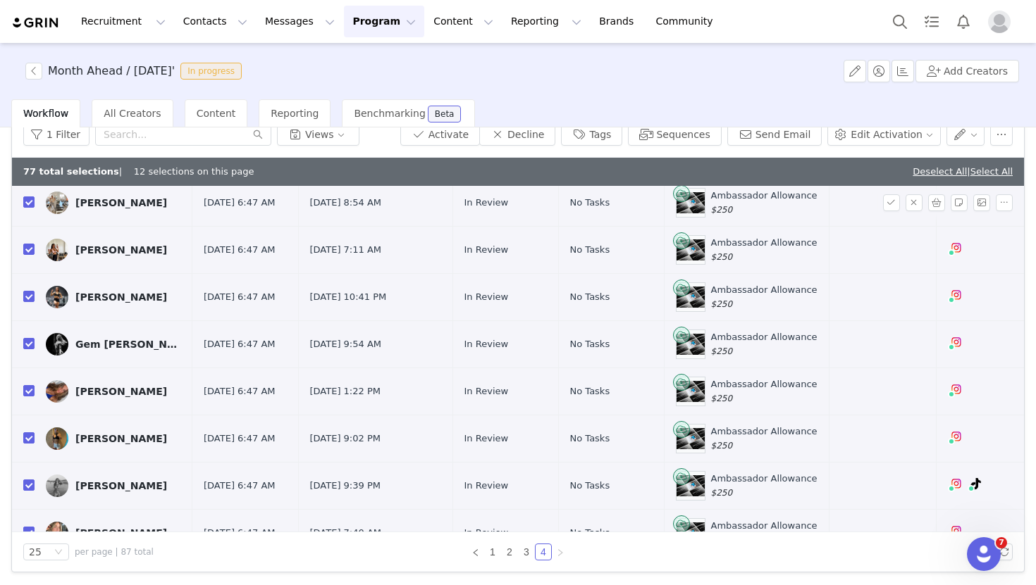
scroll to position [254, 0]
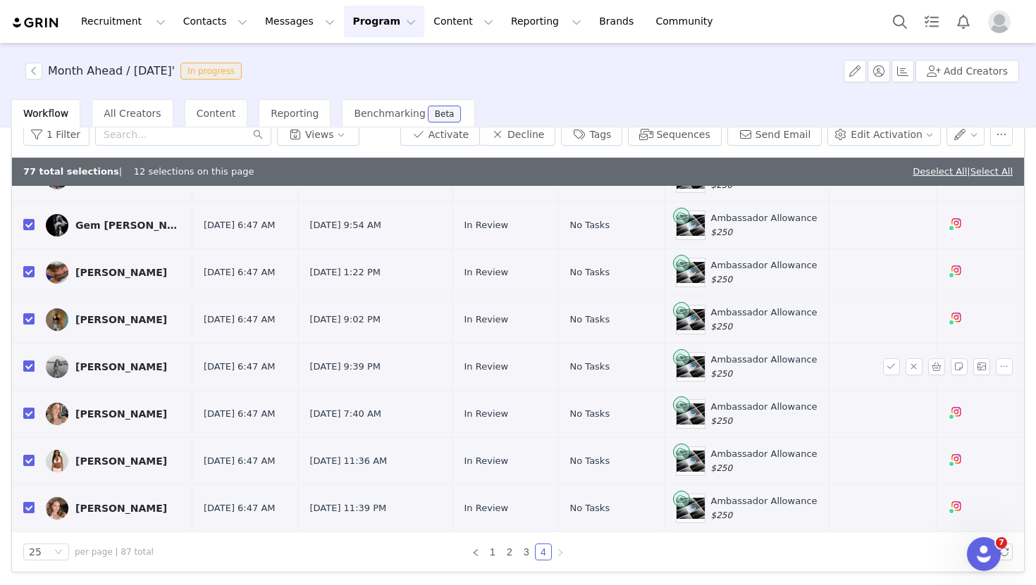
click at [30, 367] on input "checkbox" at bounding box center [28, 366] width 11 height 11
checkbox input "false"
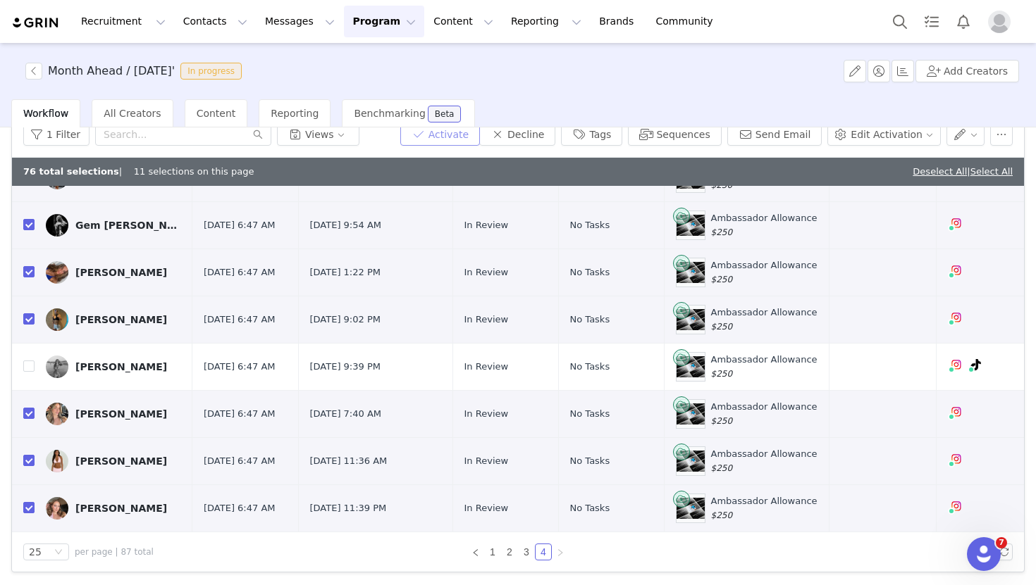
click at [480, 135] on button "Activate" at bounding box center [440, 134] width 80 height 23
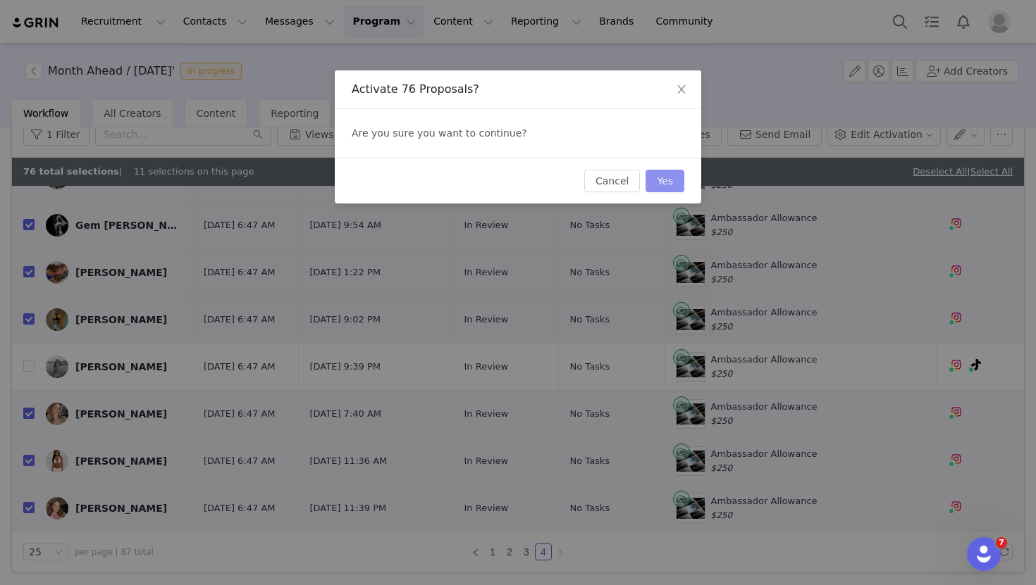
click at [668, 174] on button "Yes" at bounding box center [664, 181] width 39 height 23
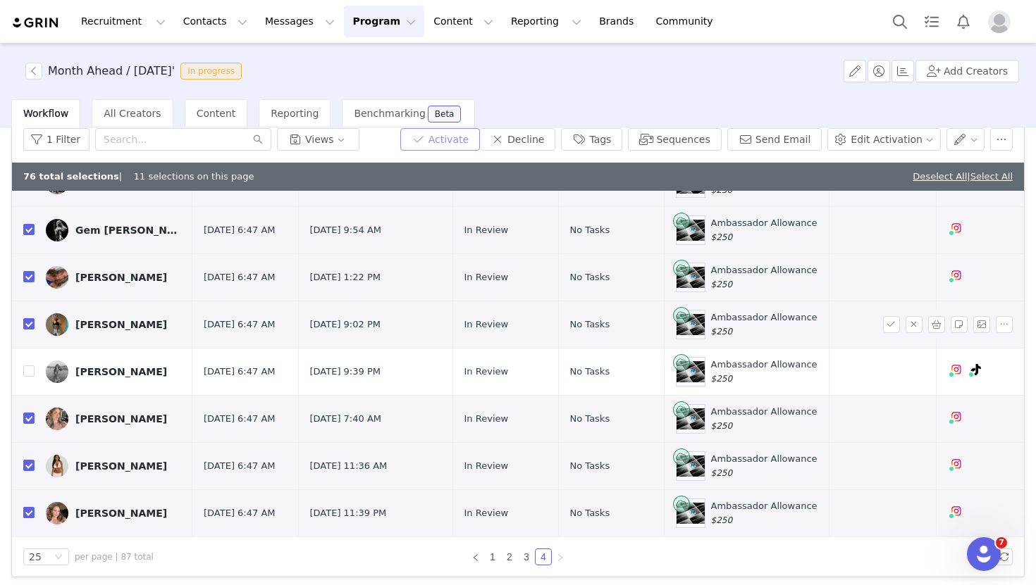
scroll to position [67, 0]
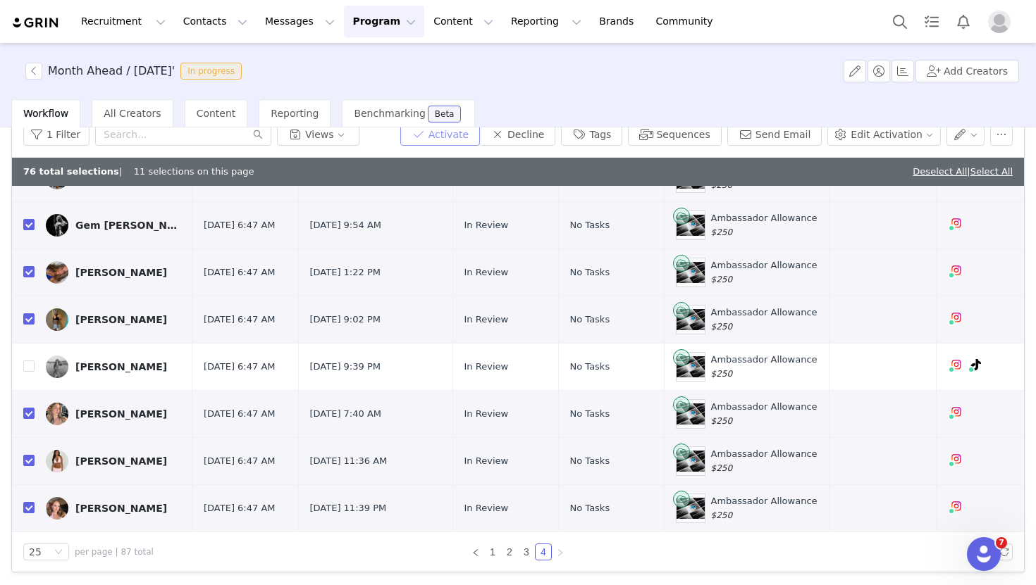
click at [471, 135] on button "Activate" at bounding box center [440, 134] width 80 height 23
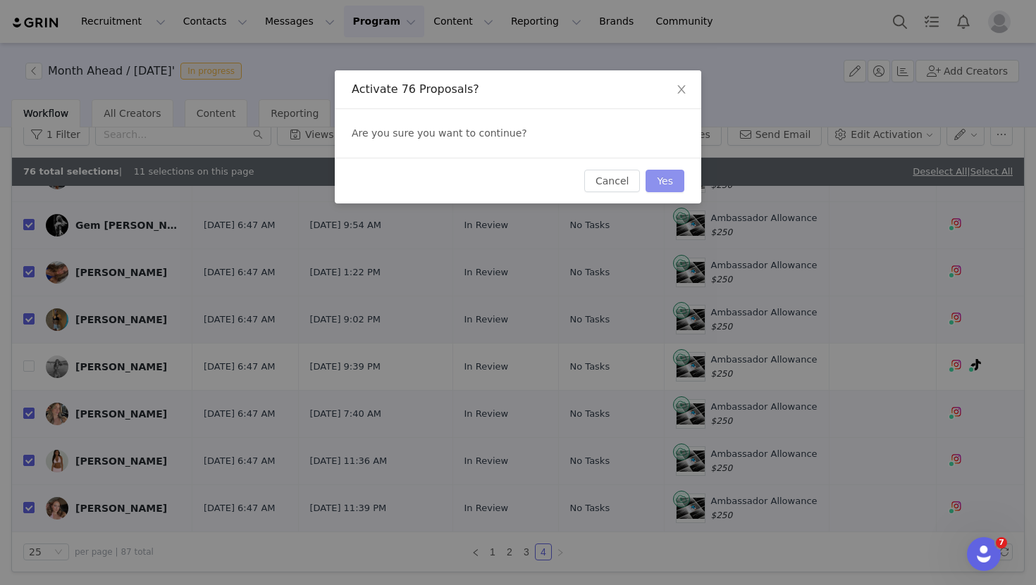
click at [676, 178] on button "Yes" at bounding box center [664, 181] width 39 height 23
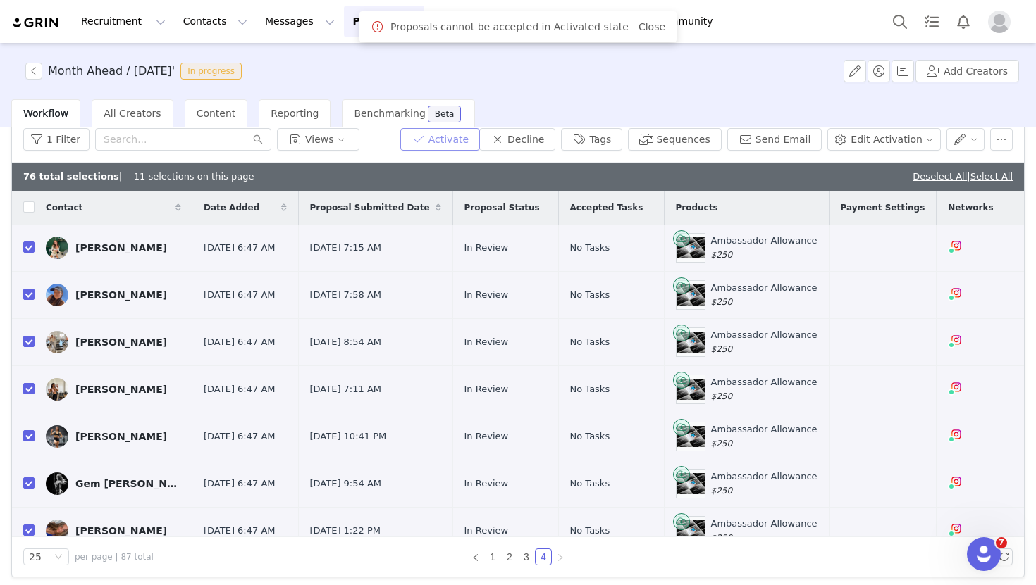
scroll to position [0, 0]
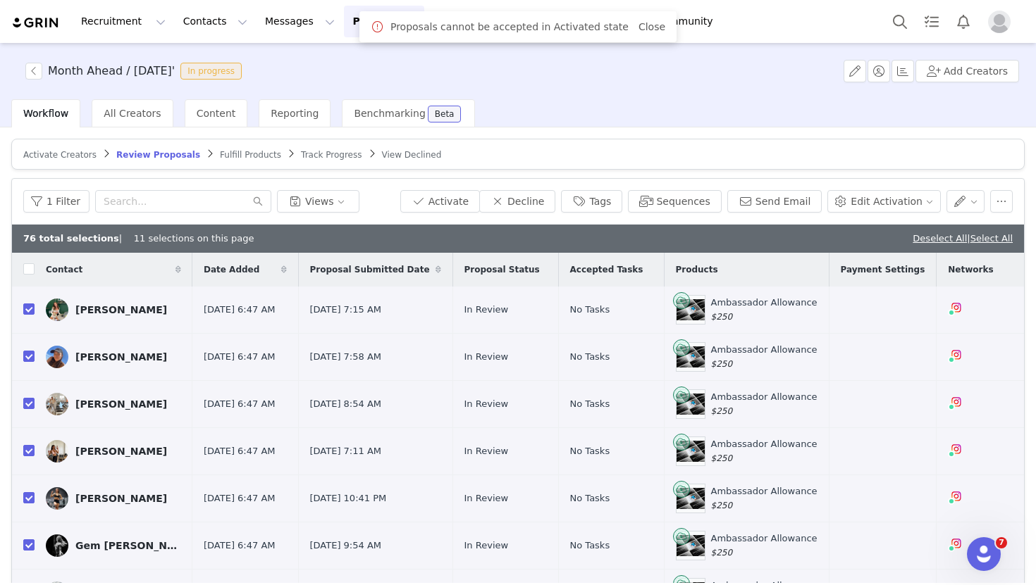
click at [230, 153] on span "Fulfill Products" at bounding box center [250, 155] width 61 height 10
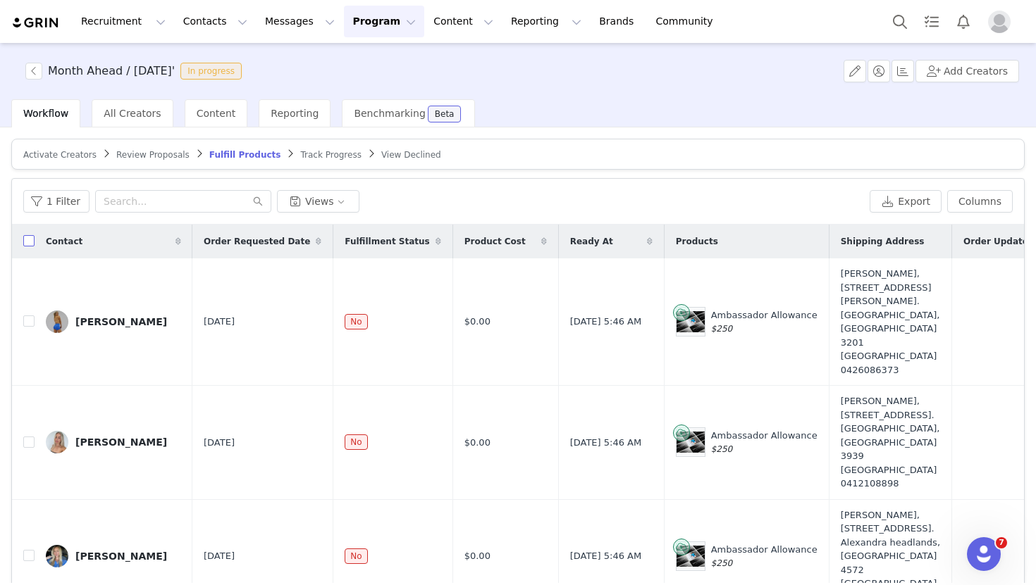
click at [30, 239] on input "checkbox" at bounding box center [28, 240] width 11 height 11
checkbox input "true"
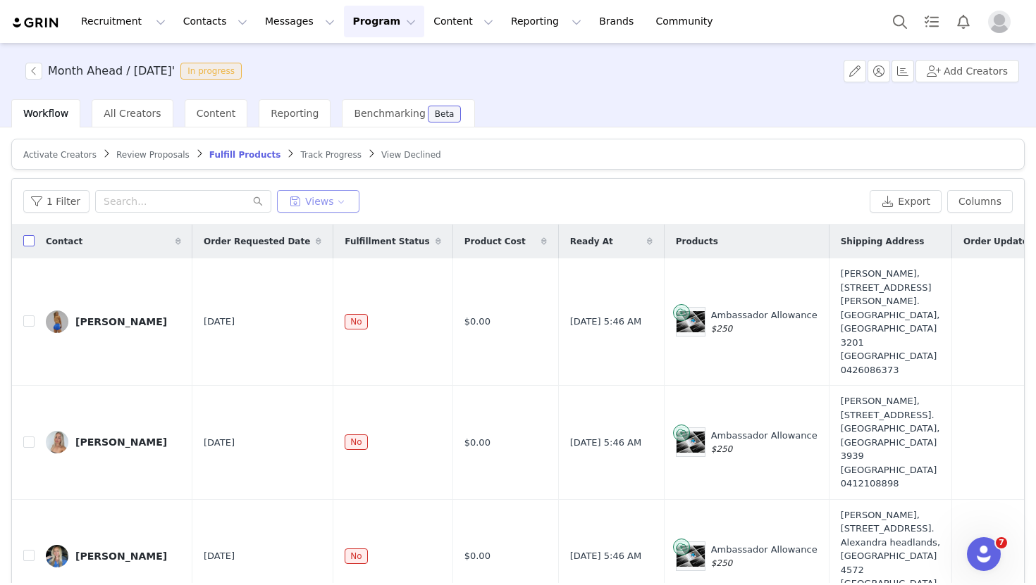
checkbox input "true"
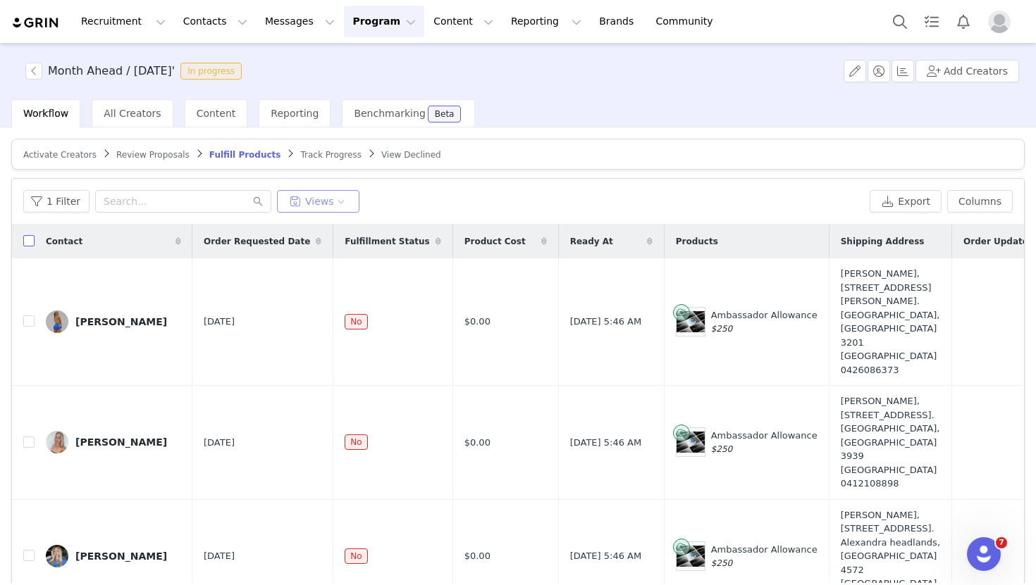
checkbox input "true"
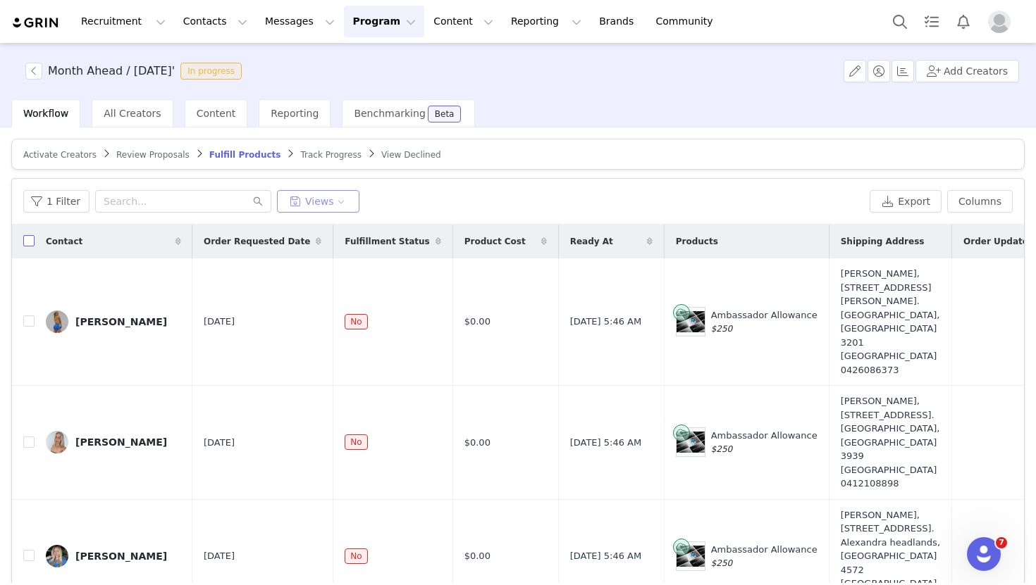
checkbox input "true"
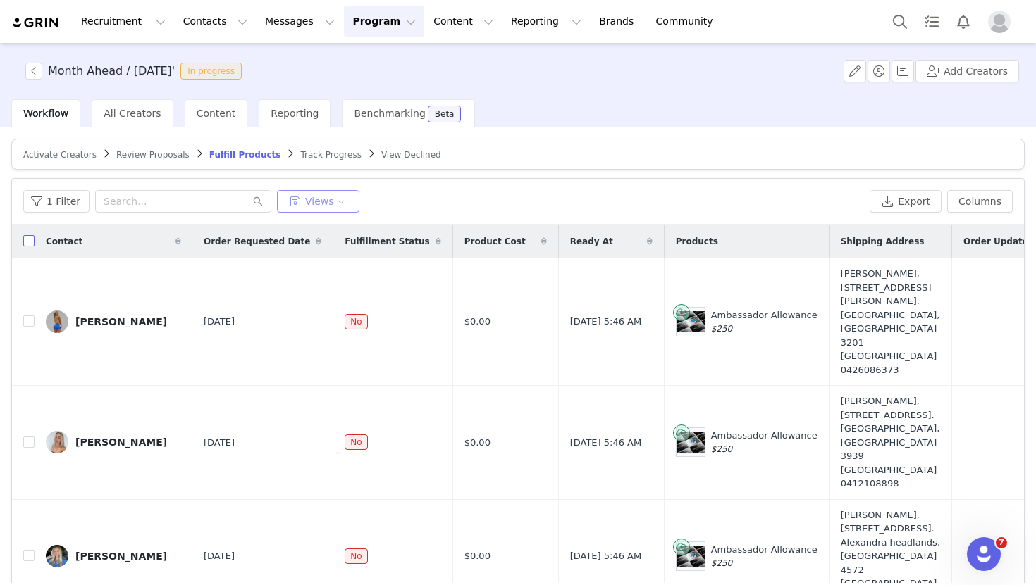
checkbox input "true"
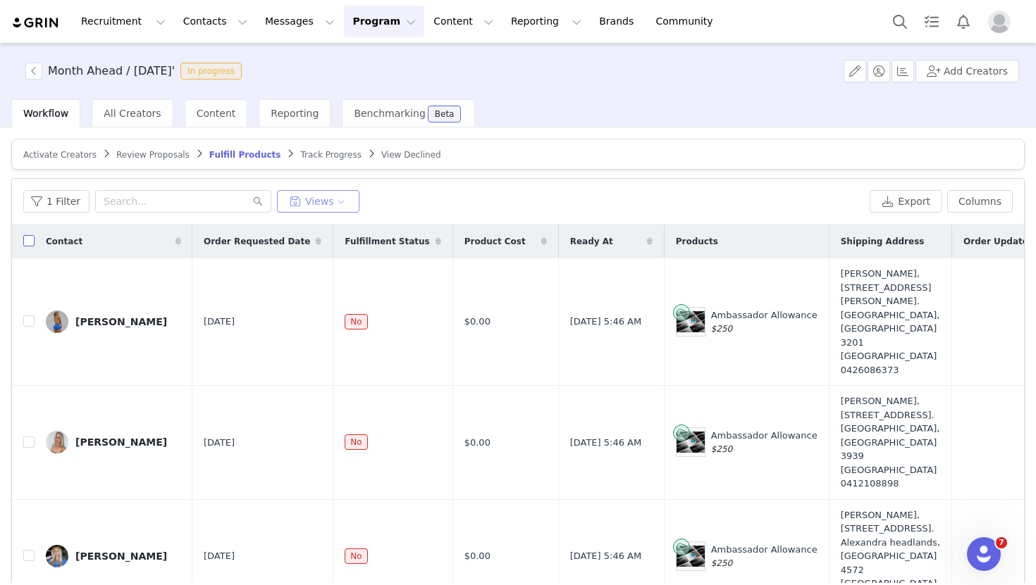
checkbox input "true"
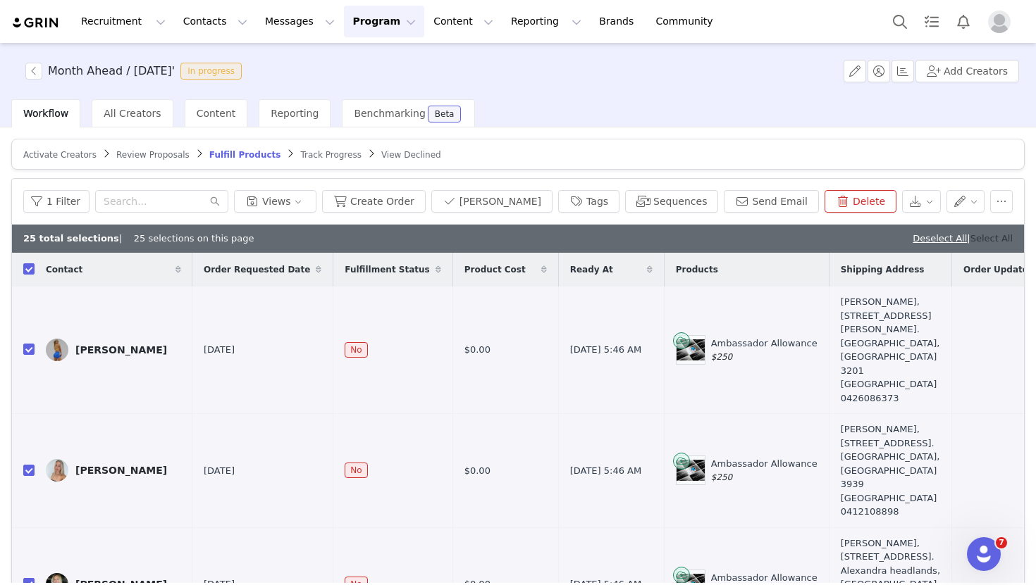
click at [987, 236] on link "Select All" at bounding box center [991, 238] width 42 height 11
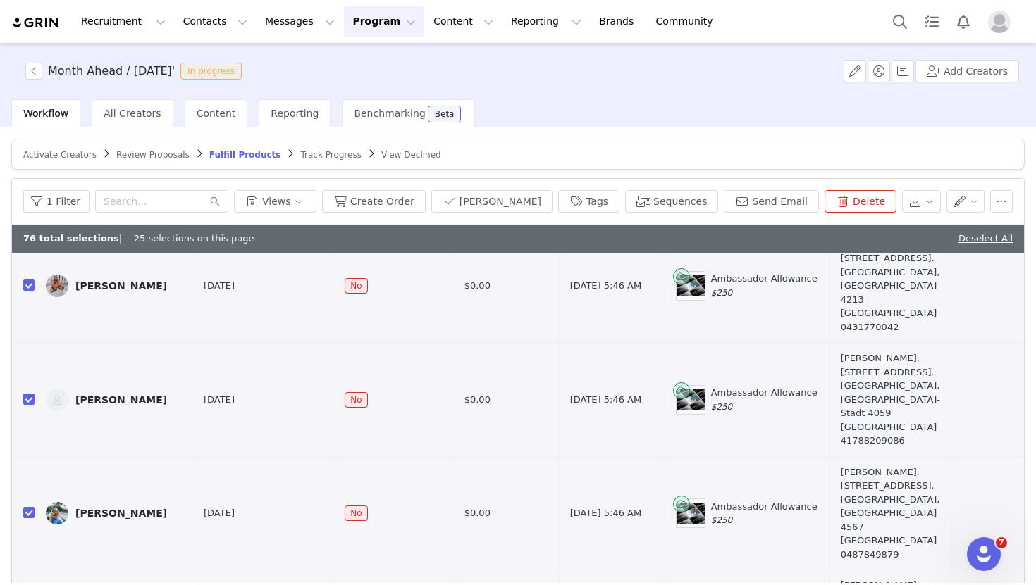
scroll to position [722, 0]
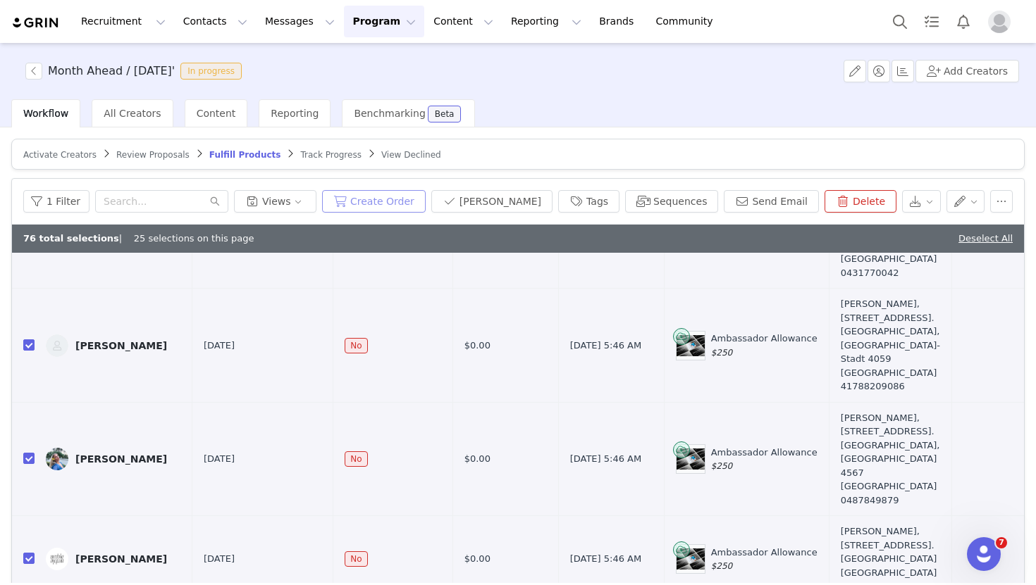
click at [425, 204] on button "Create Order" at bounding box center [374, 201] width 104 height 23
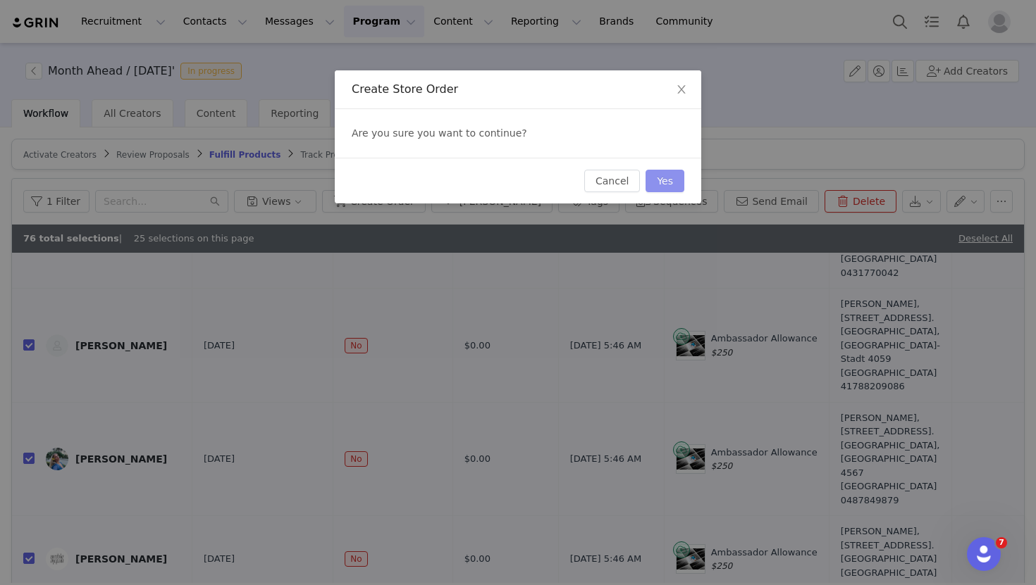
click at [668, 179] on button "Yes" at bounding box center [664, 181] width 39 height 23
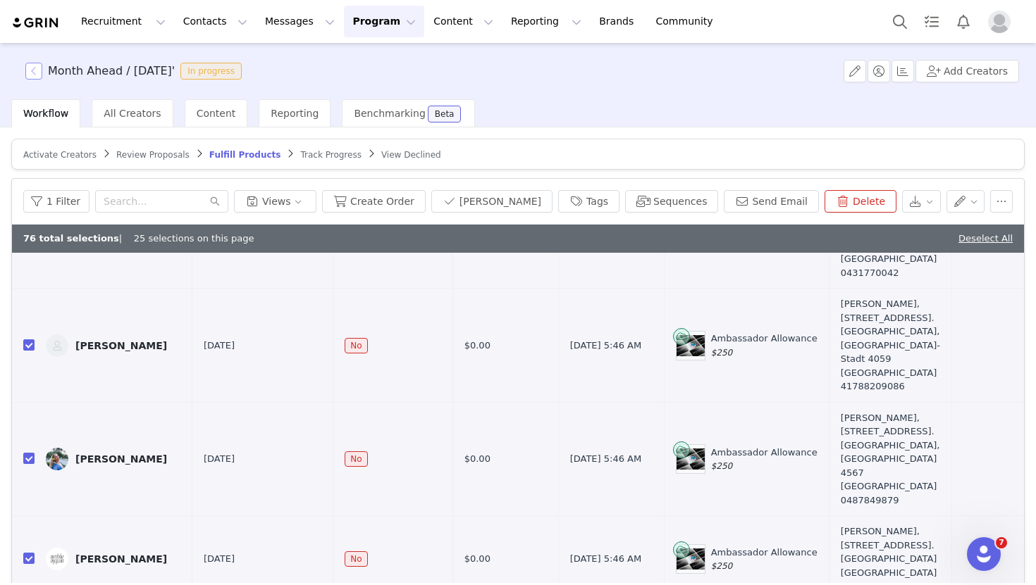
click at [41, 72] on button "button" at bounding box center [33, 71] width 17 height 17
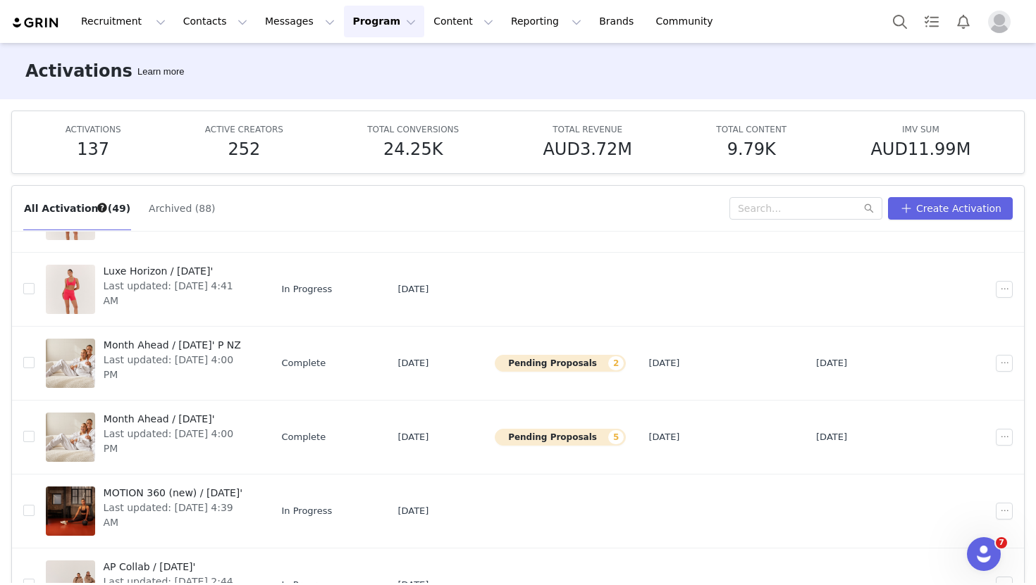
scroll to position [325, 0]
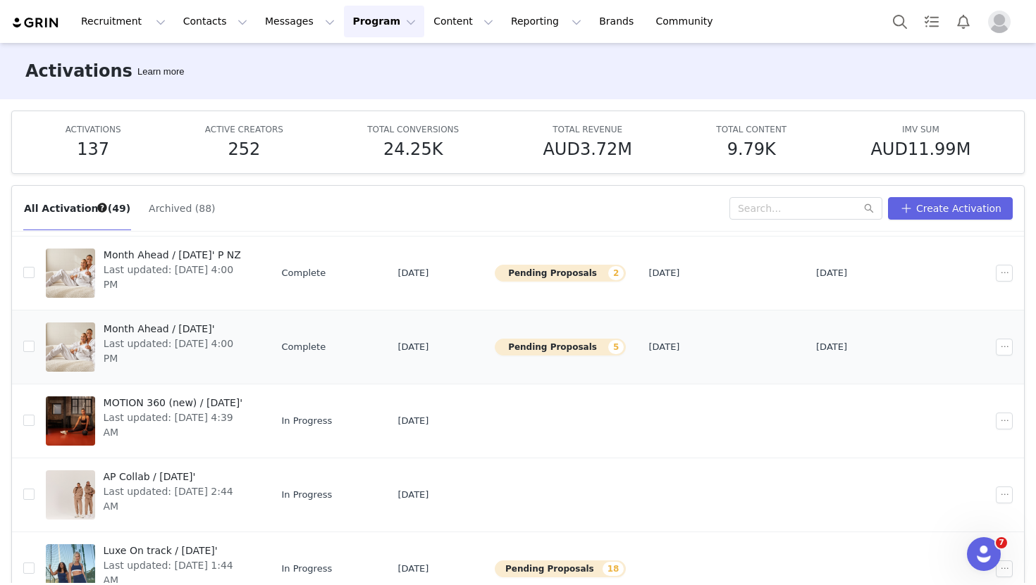
click at [141, 352] on div "Month Ahead / [DATE]' Last updated: [DATE] 4:00 PM" at bounding box center [177, 347] width 164 height 56
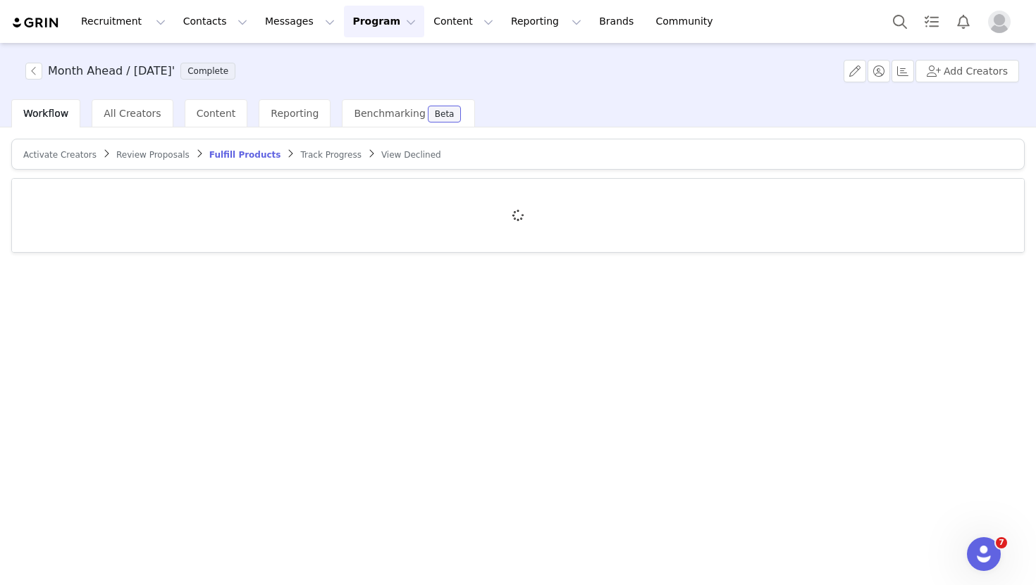
click at [173, 155] on span "Review Proposals" at bounding box center [152, 155] width 73 height 10
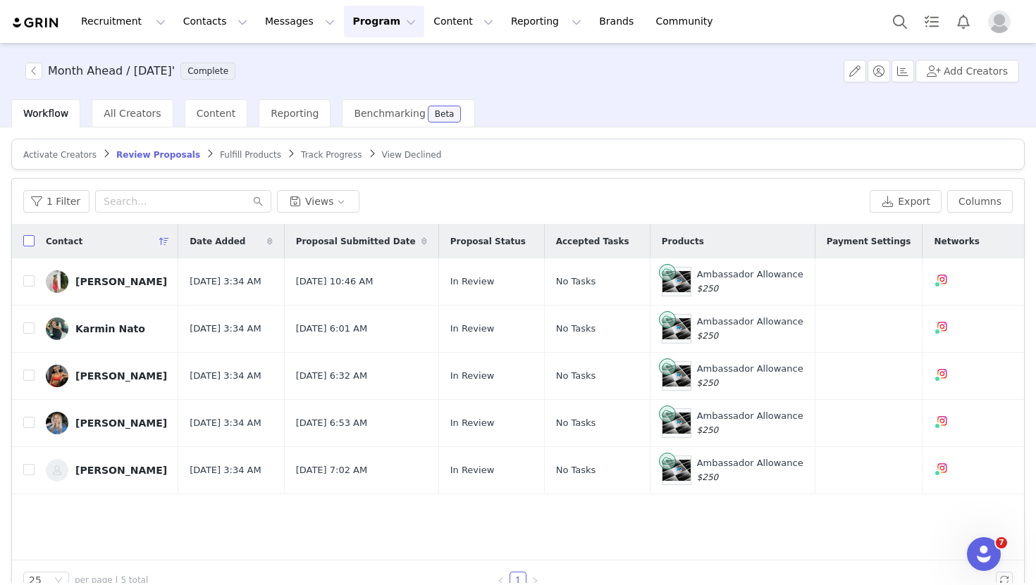
click at [29, 242] on input "checkbox" at bounding box center [28, 240] width 11 height 11
checkbox input "true"
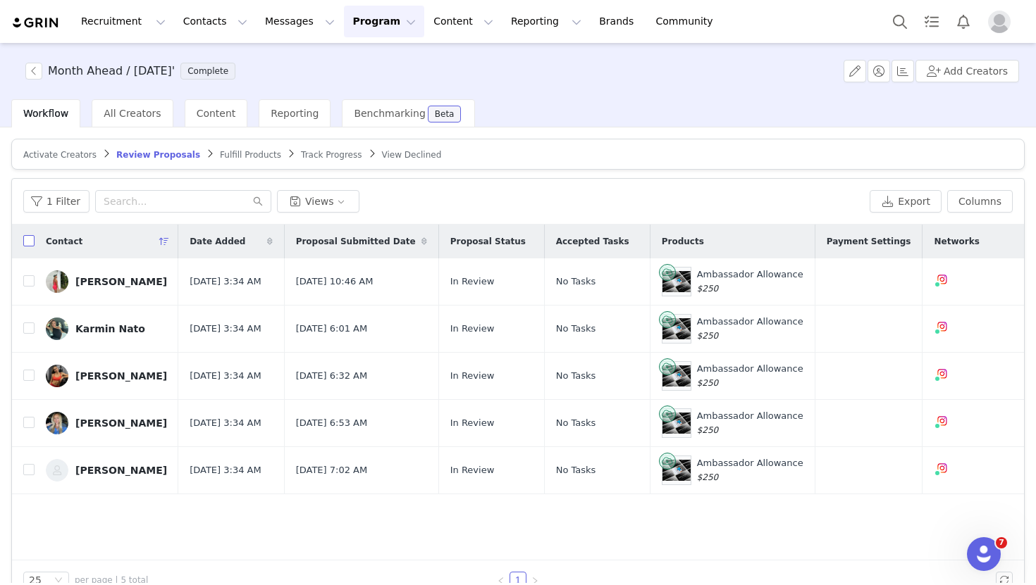
checkbox input "true"
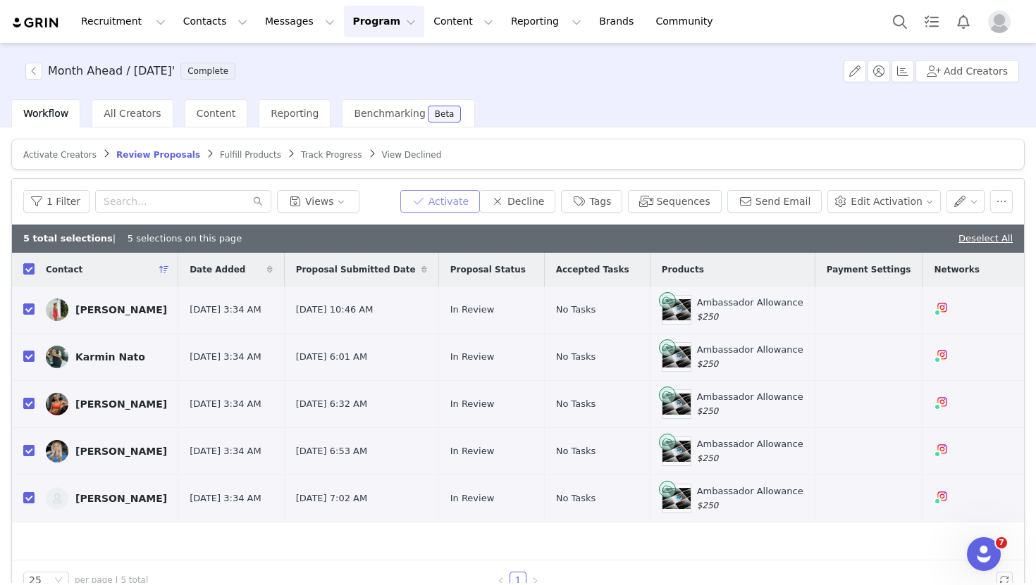
click at [480, 197] on button "Activate" at bounding box center [440, 201] width 80 height 23
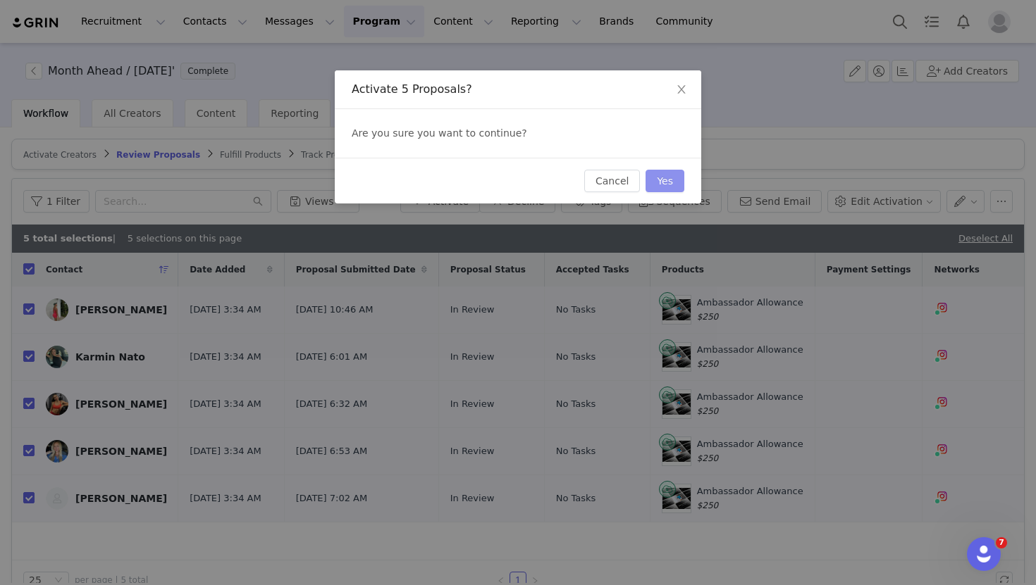
click at [661, 178] on button "Yes" at bounding box center [664, 181] width 39 height 23
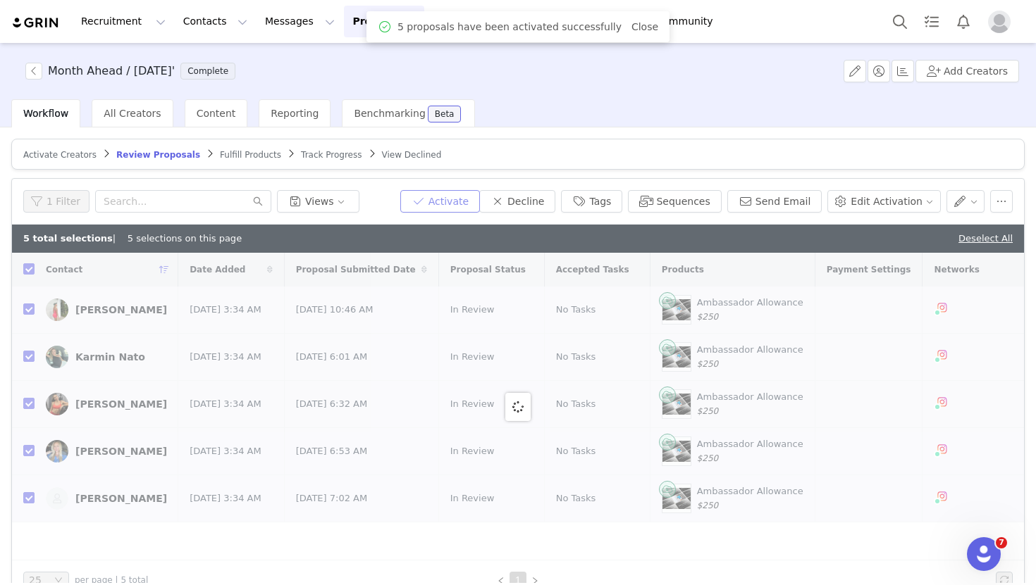
checkbox input "false"
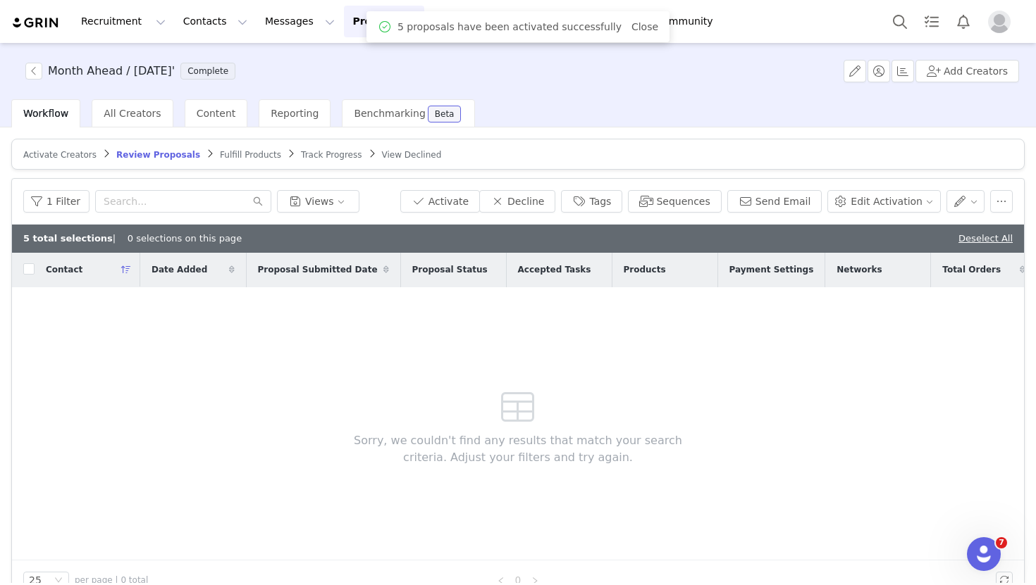
click at [235, 151] on span "Fulfill Products" at bounding box center [250, 155] width 61 height 10
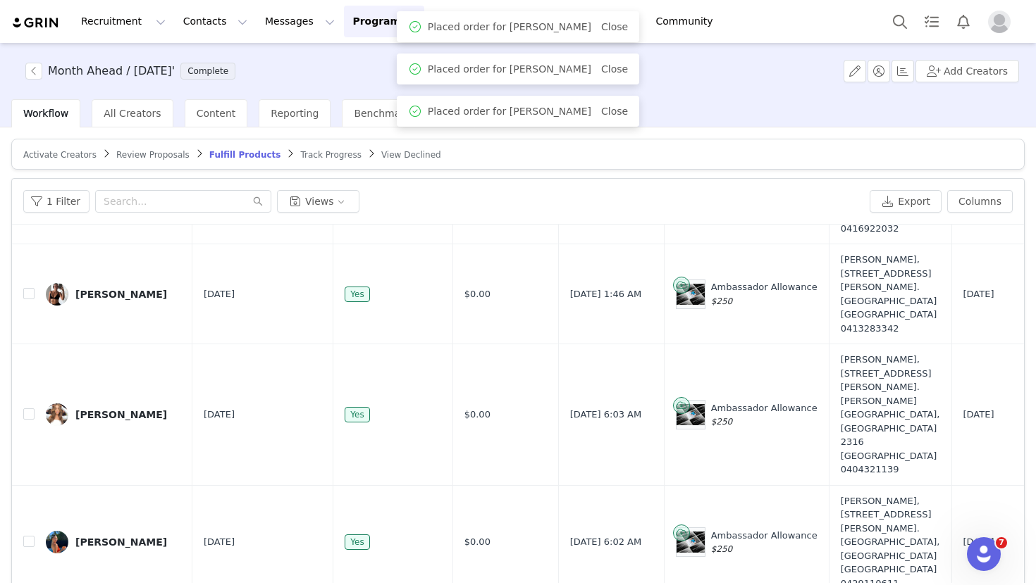
scroll to position [67, 0]
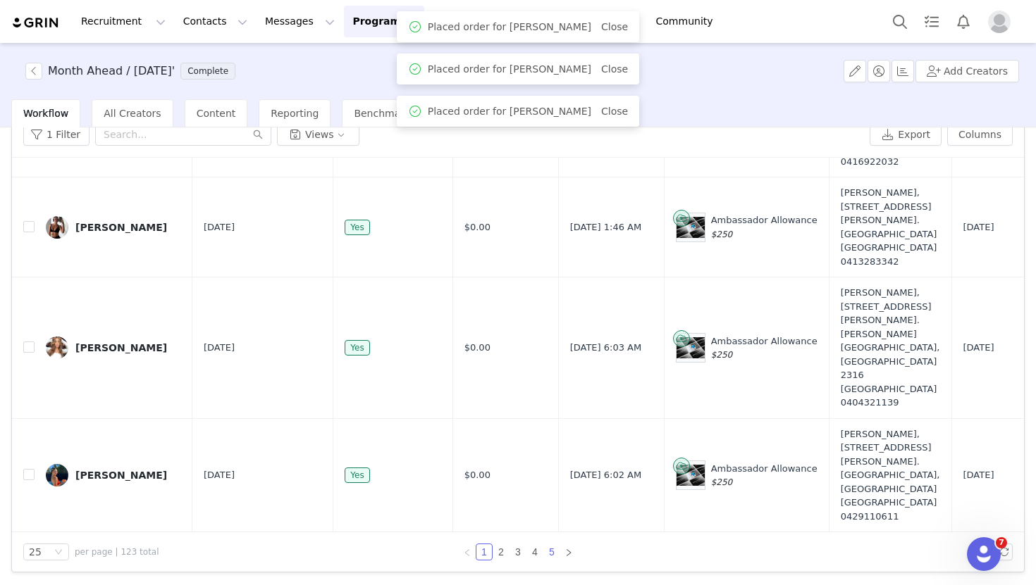
click at [549, 549] on link "5" at bounding box center [551, 552] width 15 height 15
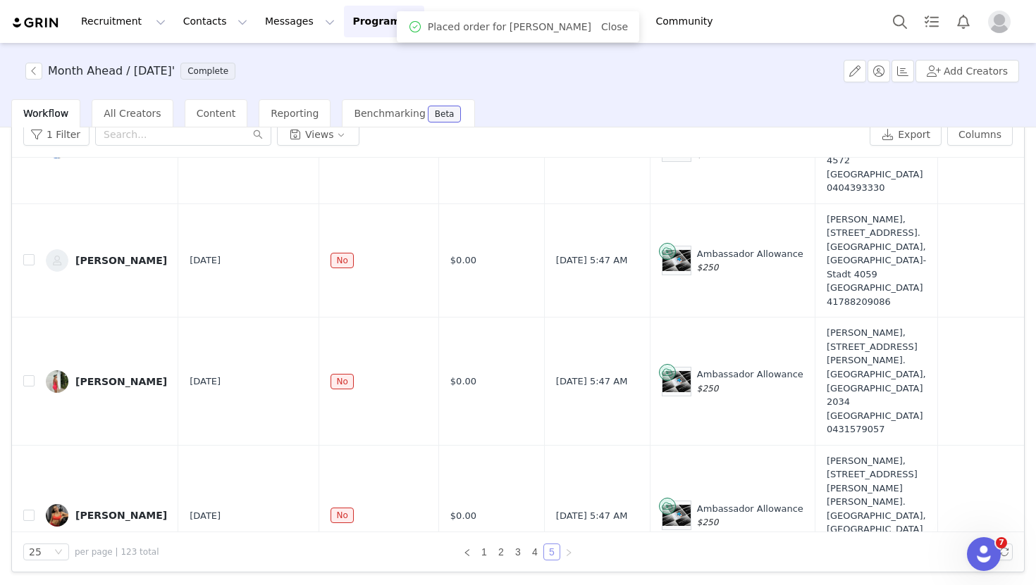
scroll to position [1877, 0]
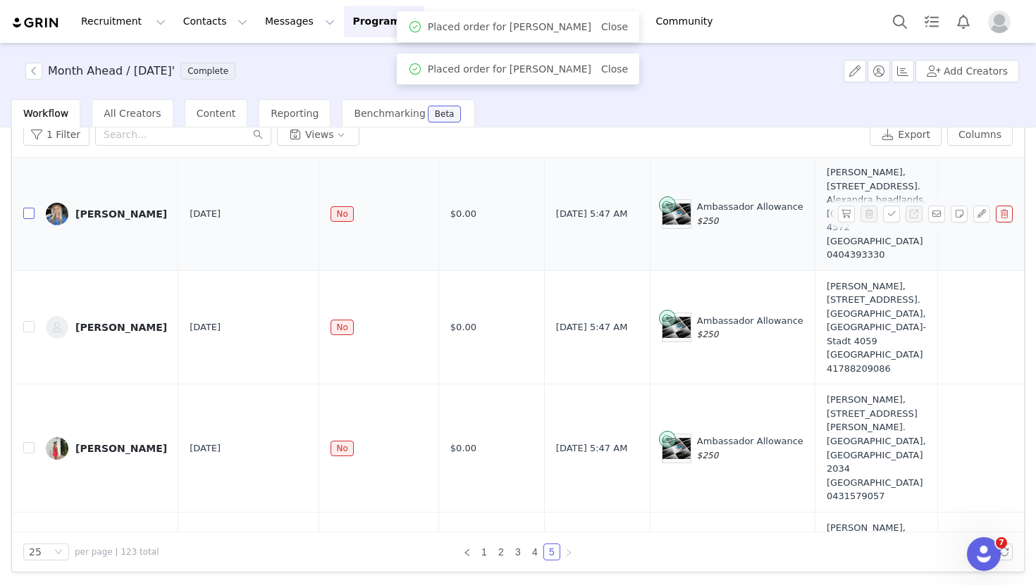
click at [32, 219] on input "checkbox" at bounding box center [28, 213] width 11 height 11
checkbox input "true"
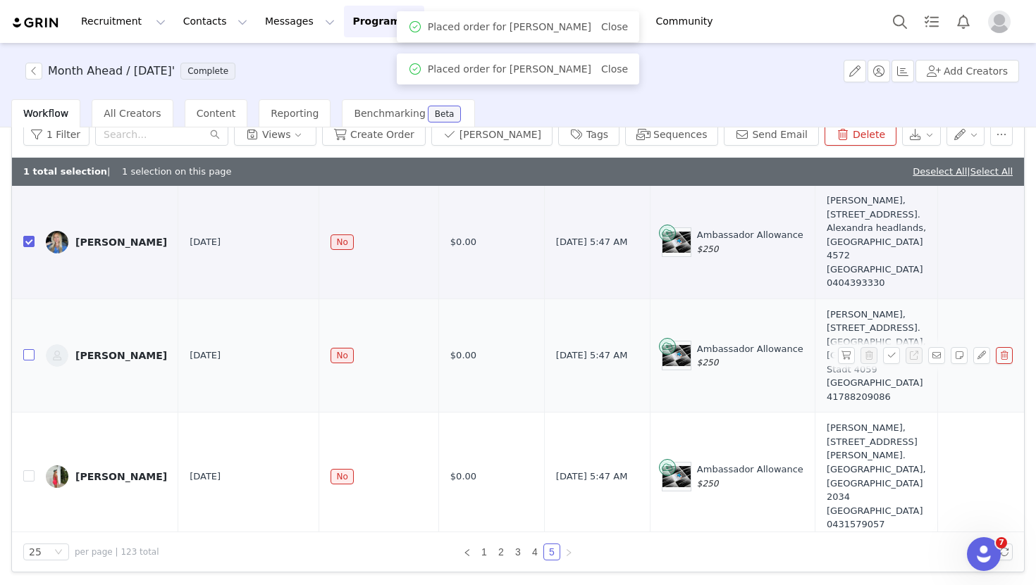
click at [32, 363] on label at bounding box center [28, 356] width 11 height 15
click at [32, 361] on input "checkbox" at bounding box center [28, 354] width 11 height 11
checkbox input "true"
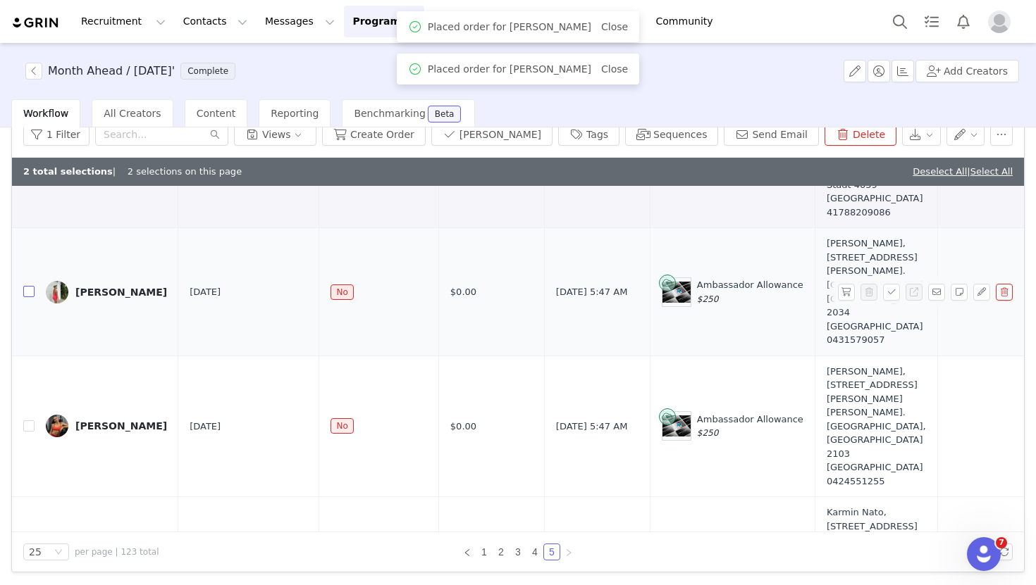
click at [27, 297] on input "checkbox" at bounding box center [28, 291] width 11 height 11
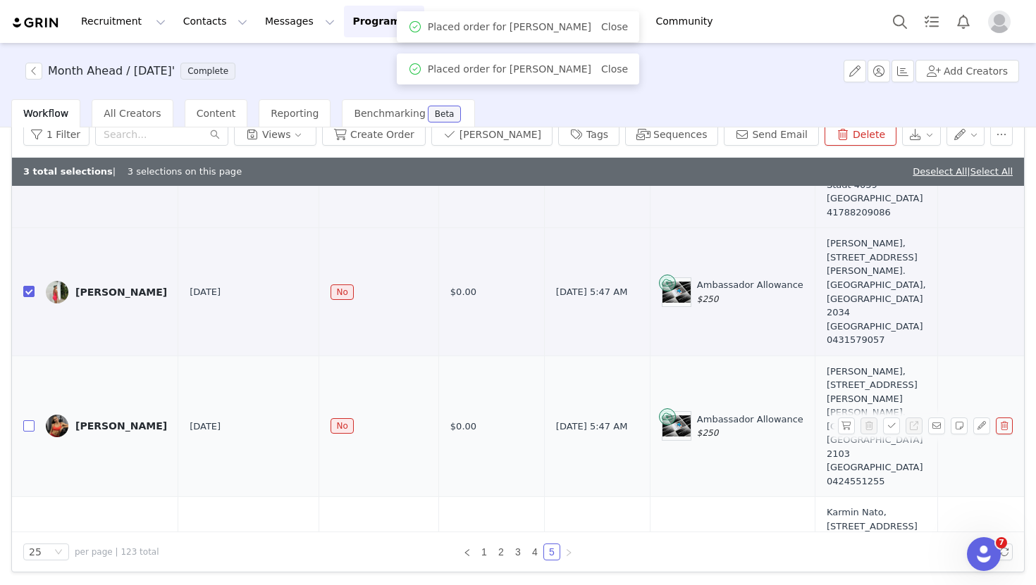
click at [31, 422] on input "checkbox" at bounding box center [28, 426] width 11 height 11
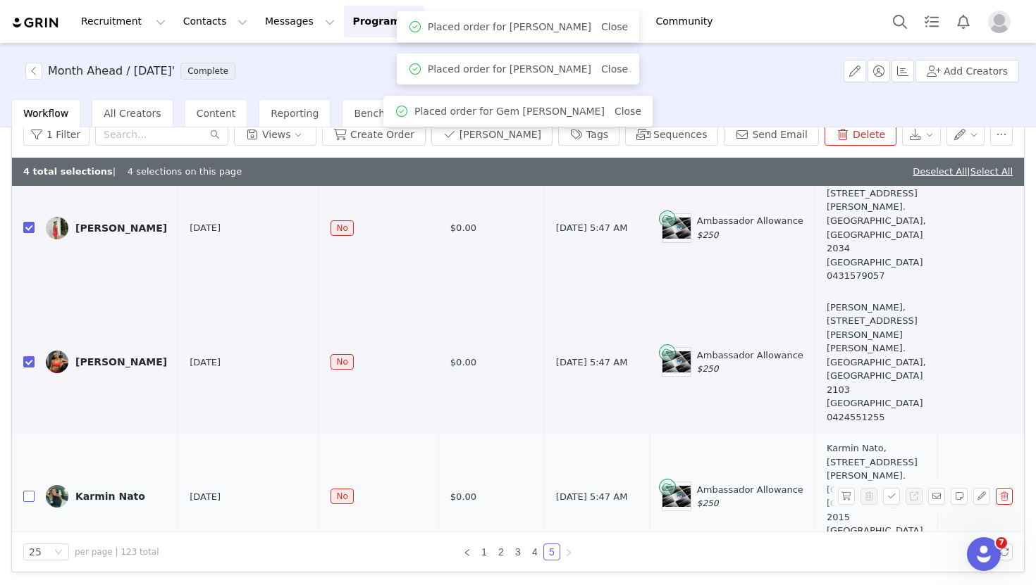
click at [27, 491] on input "checkbox" at bounding box center [28, 496] width 11 height 11
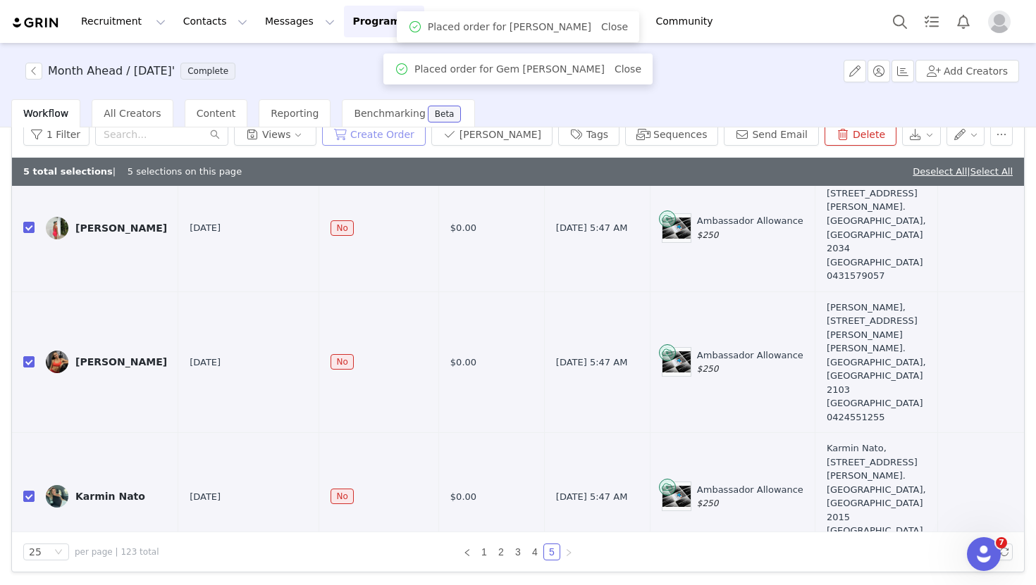
click at [408, 140] on button "Create Order" at bounding box center [374, 134] width 104 height 23
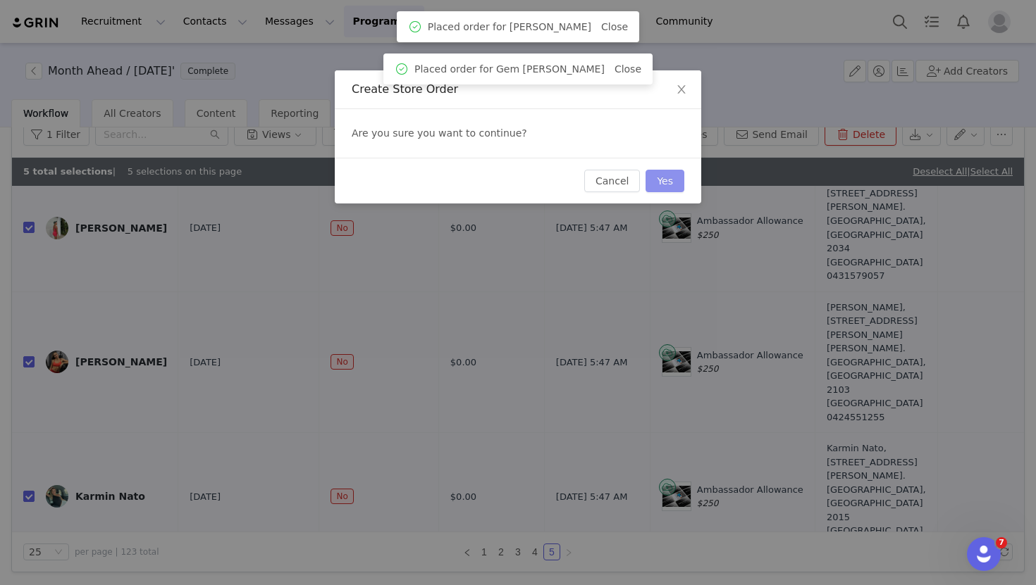
click at [657, 177] on button "Yes" at bounding box center [664, 181] width 39 height 23
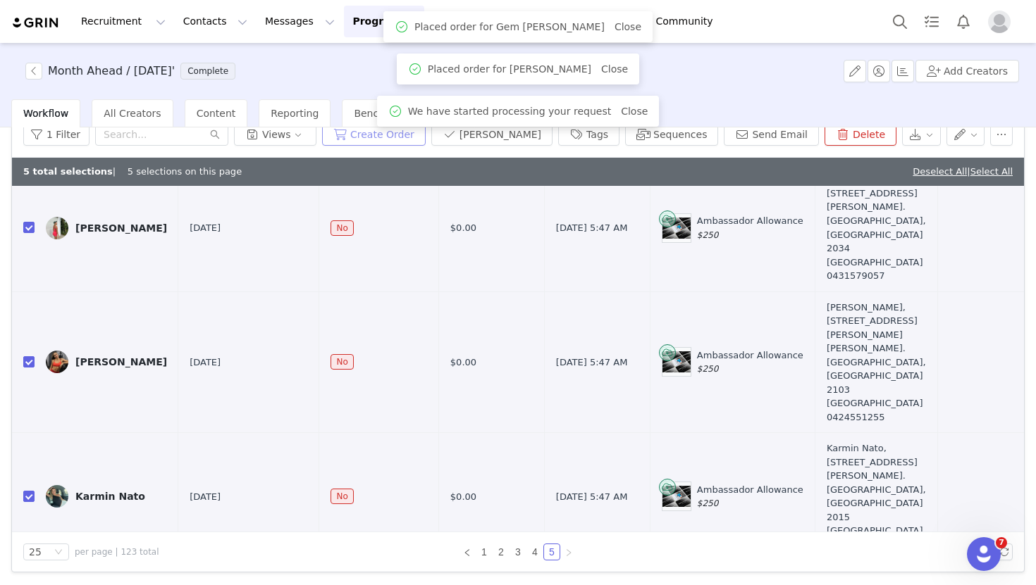
scroll to position [62, 0]
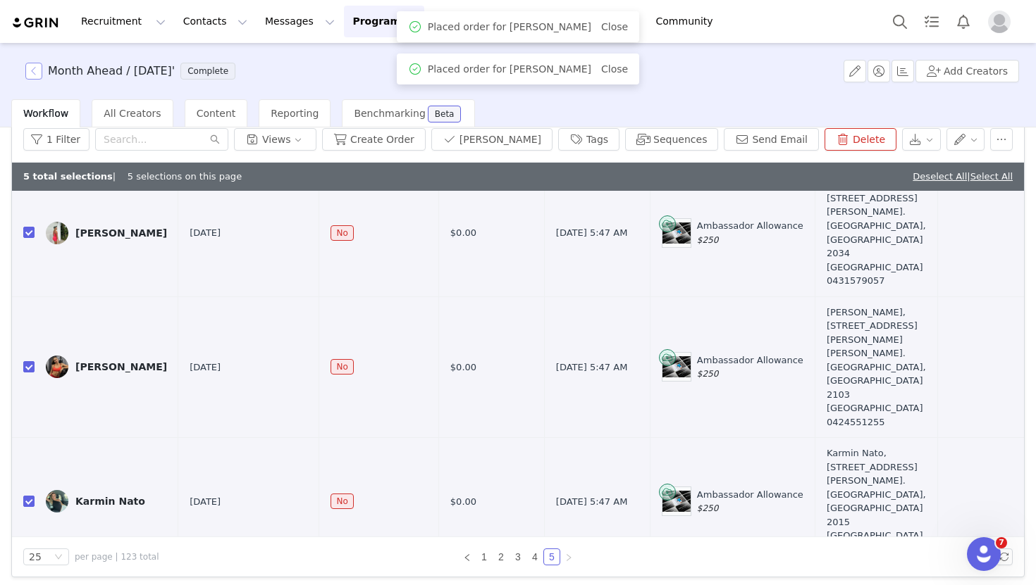
click at [37, 70] on button "button" at bounding box center [33, 71] width 17 height 17
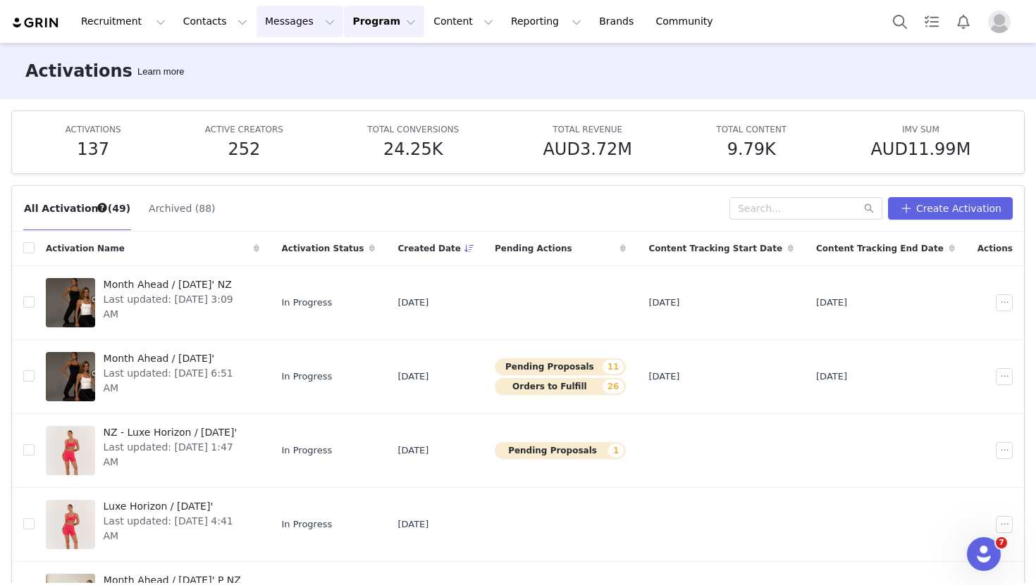
click at [266, 30] on button "Messages Messages" at bounding box center [299, 22] width 87 height 32
click at [290, 68] on p "Dashboard" at bounding box center [279, 62] width 54 height 15
